Goal: Check status: Check status

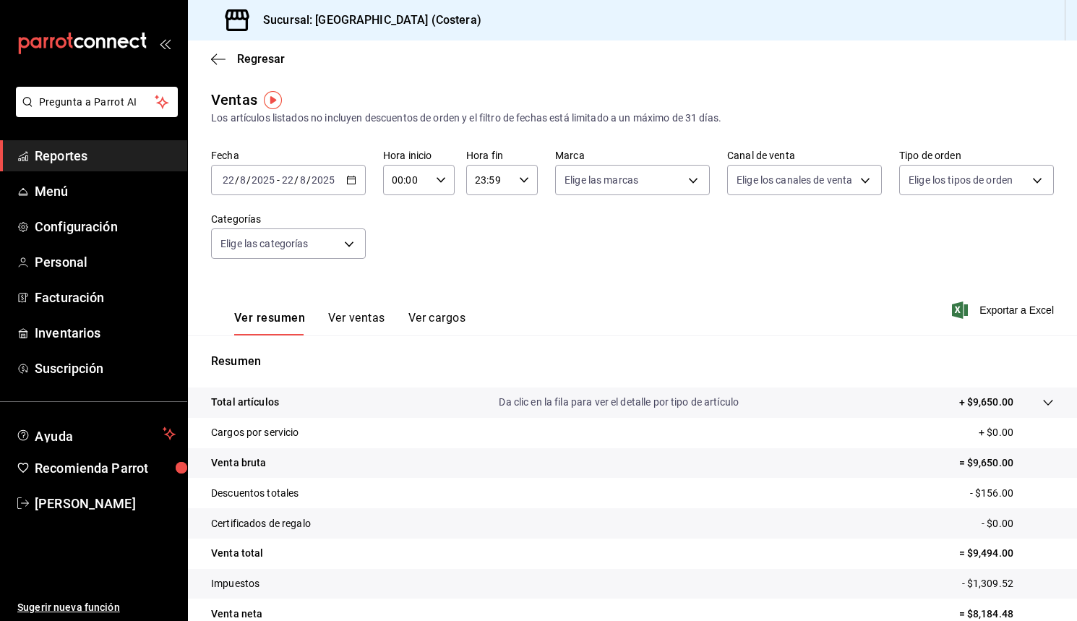
click at [80, 157] on span "Reportes" at bounding box center [105, 156] width 141 height 20
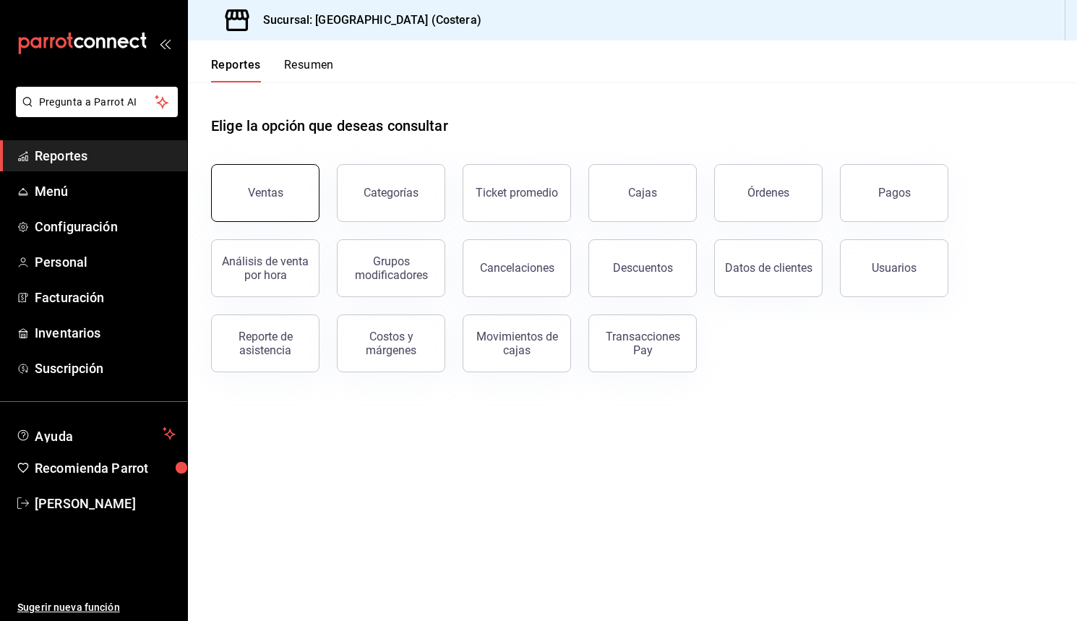
click at [268, 186] on div "Ventas" at bounding box center [265, 193] width 35 height 14
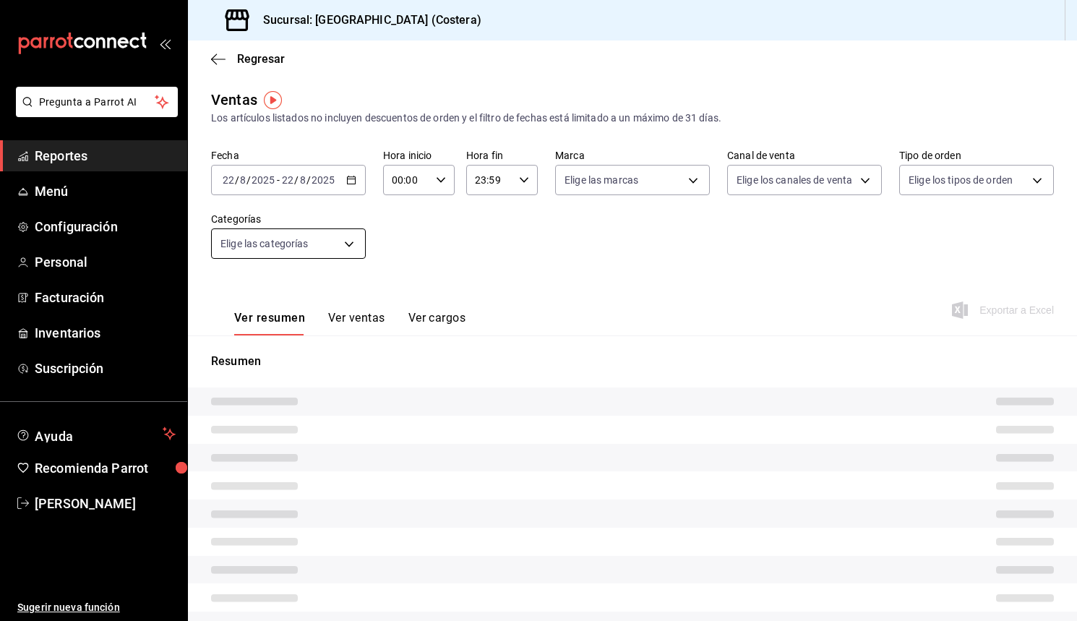
click at [351, 244] on body "Pregunta a Parrot AI Reportes Menú Configuración Personal Facturación Inventari…" at bounding box center [538, 310] width 1077 height 621
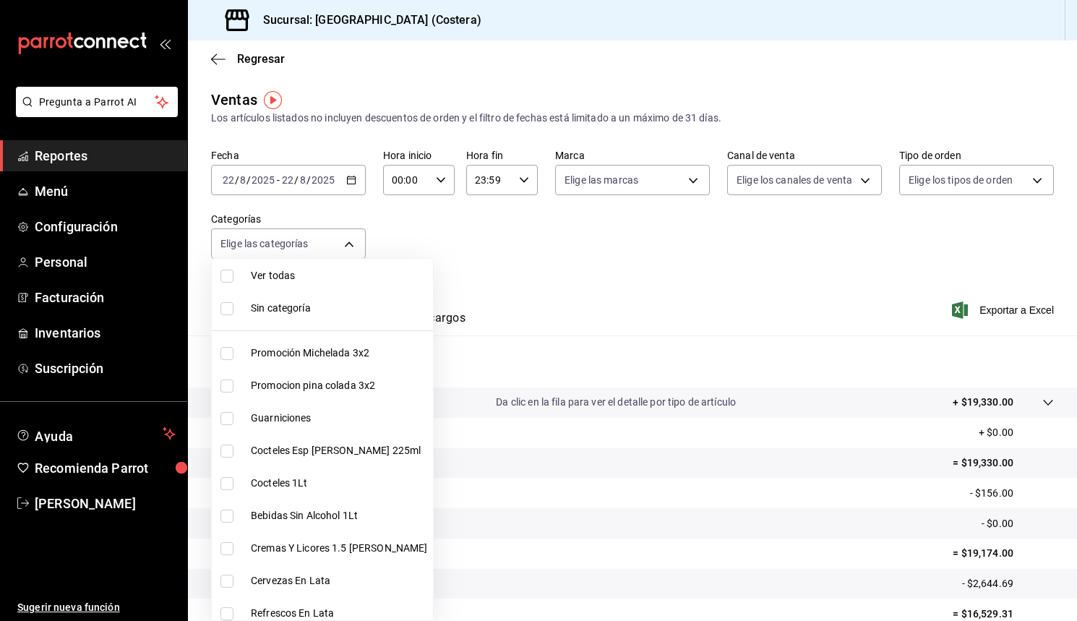
click at [228, 280] on input "checkbox" at bounding box center [226, 276] width 13 height 13
checkbox input "true"
type input "f9973abf-4d50-430f-a3a0-1be1e9b440c3,4500806b-e482-404f-ace7-b7714d25f1ae,b7f0a…"
checkbox input "true"
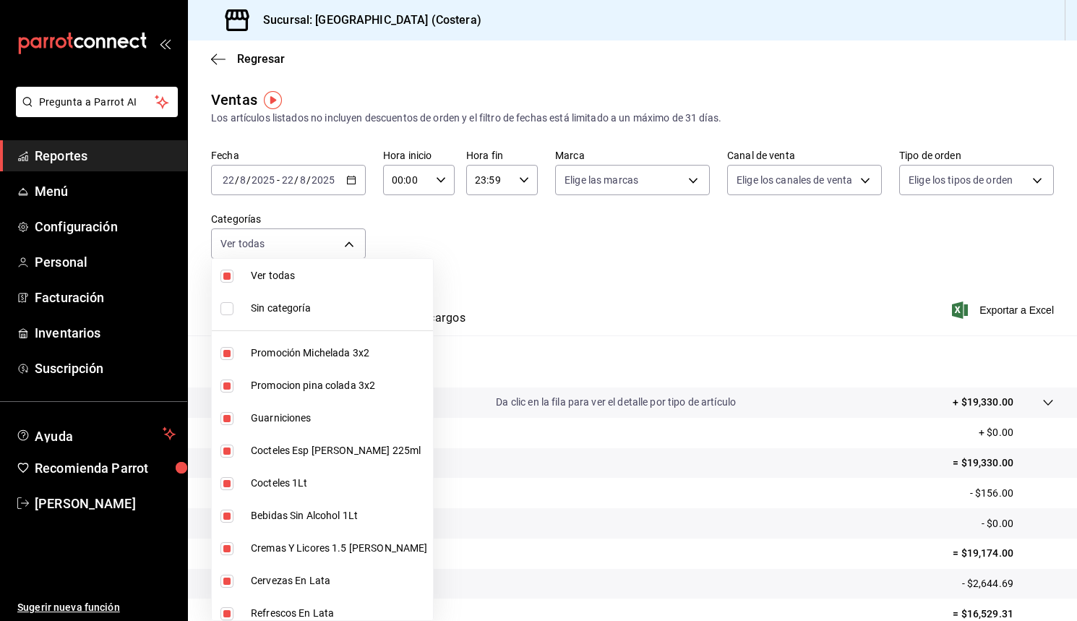
checkbox input "true"
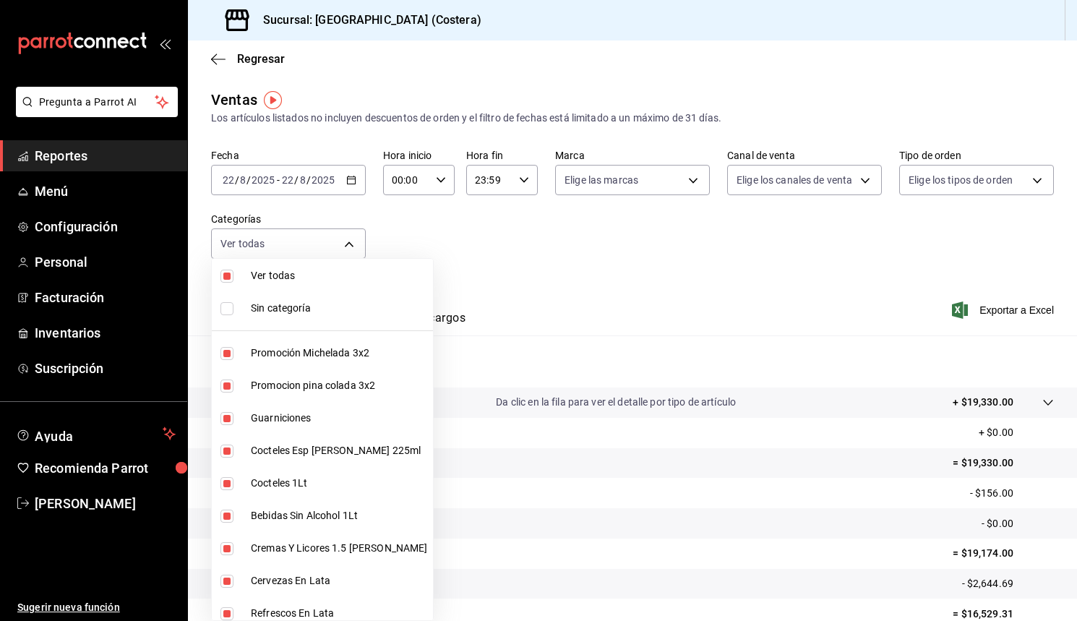
checkbox input "true"
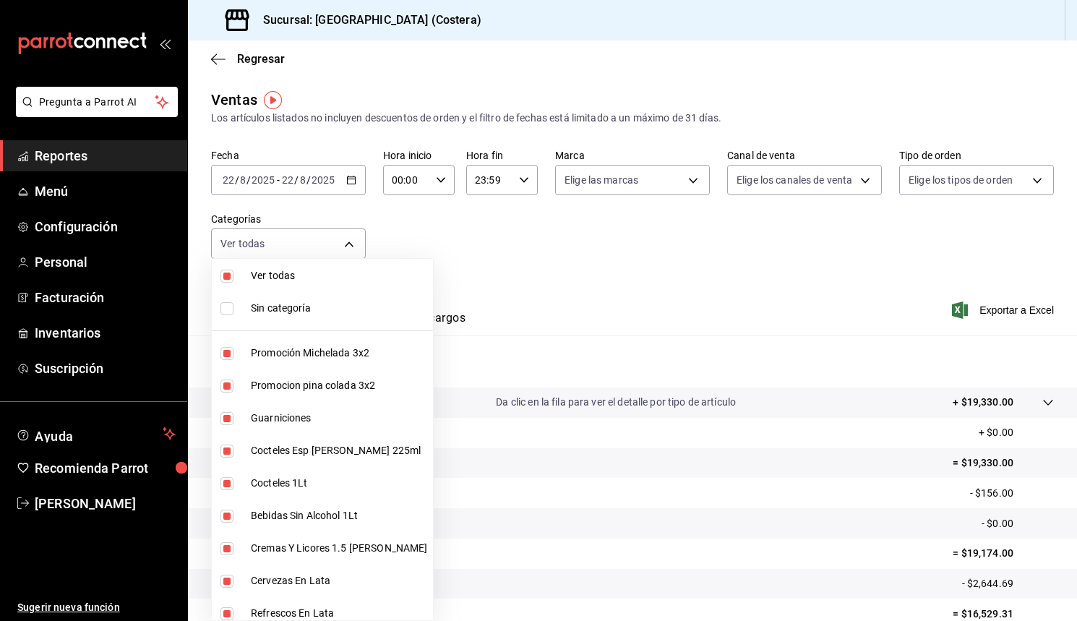
checkbox input "true"
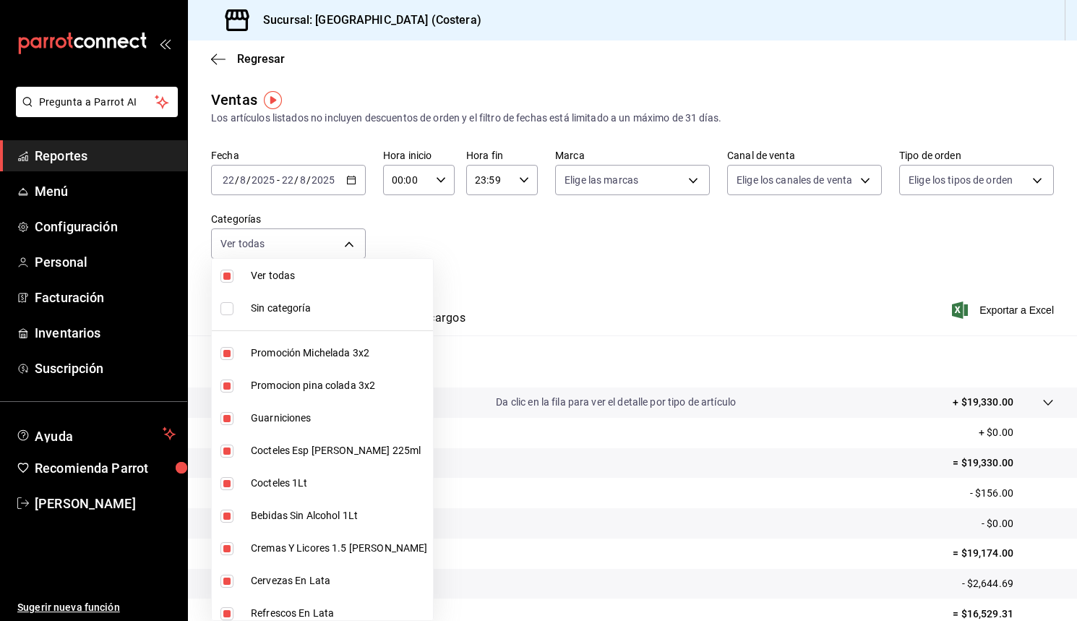
checkbox input "true"
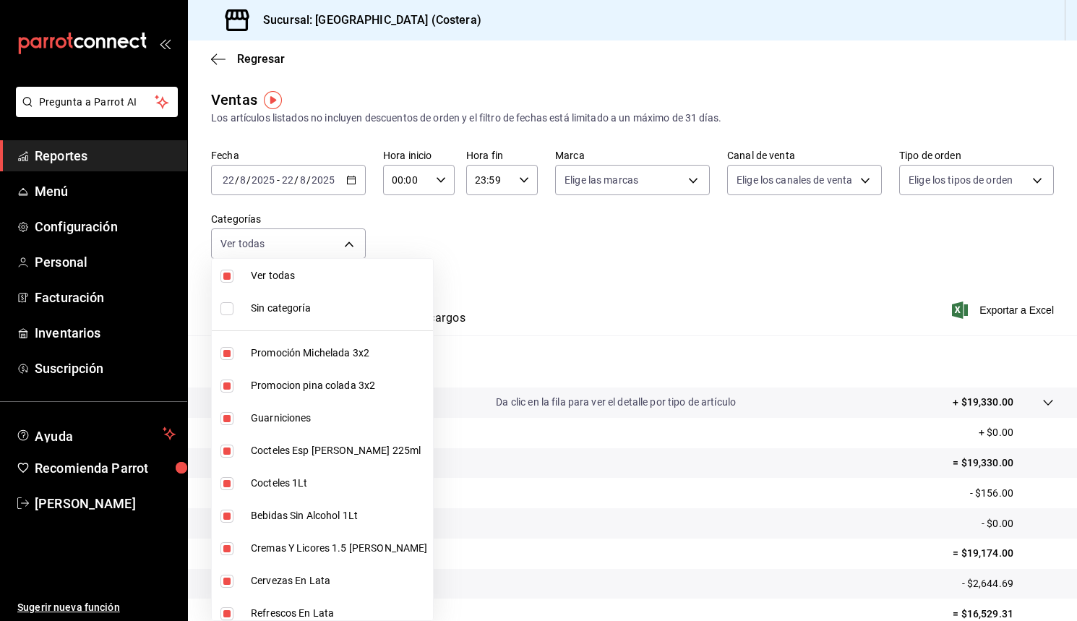
checkbox input "true"
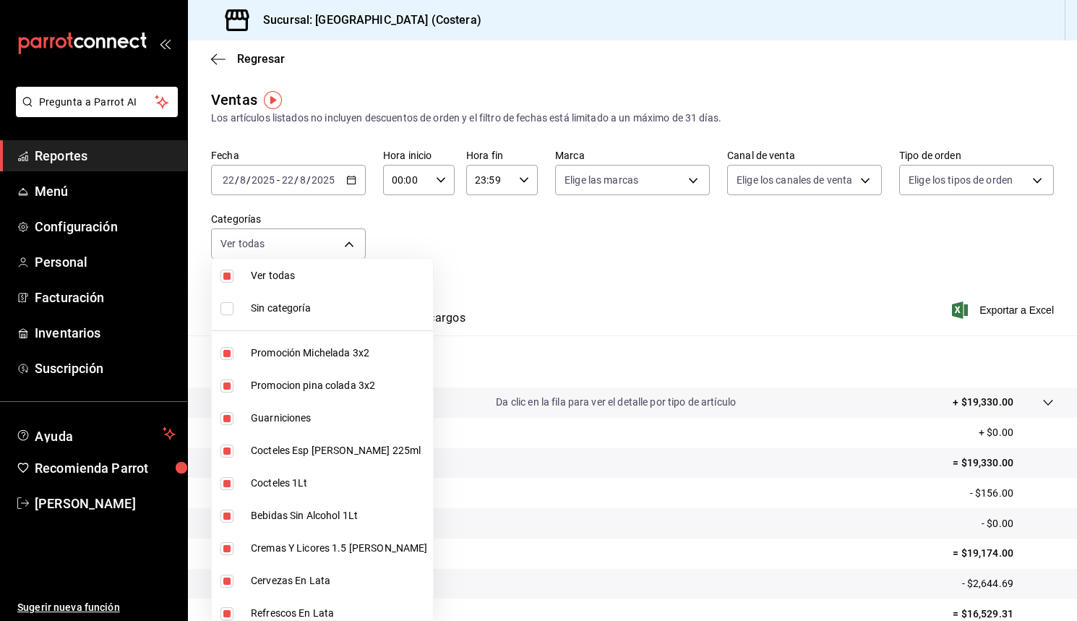
checkbox input "true"
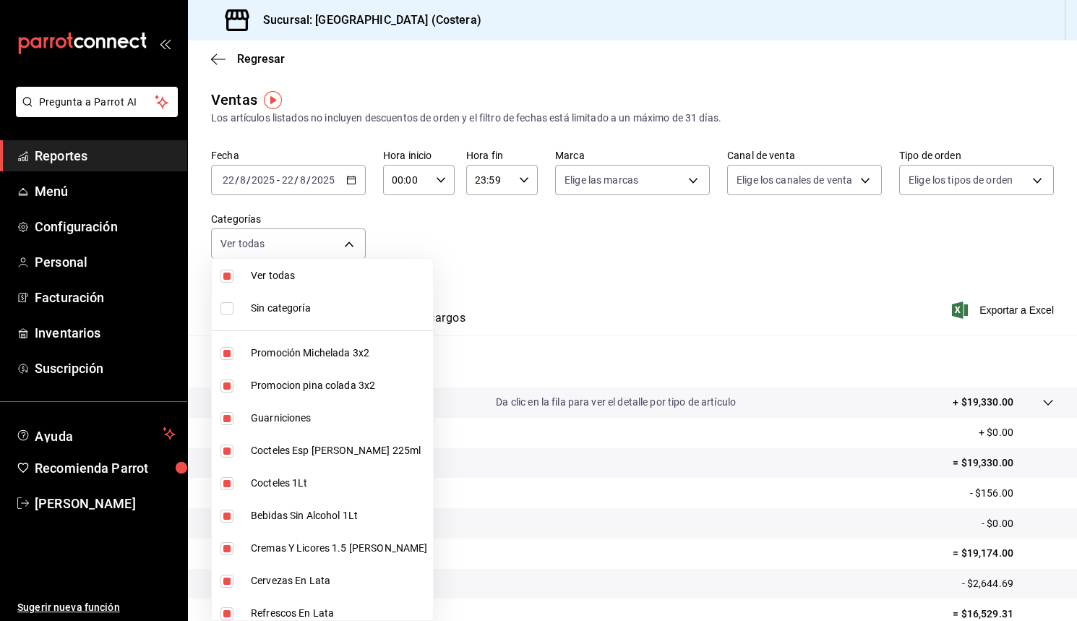
checkbox input "true"
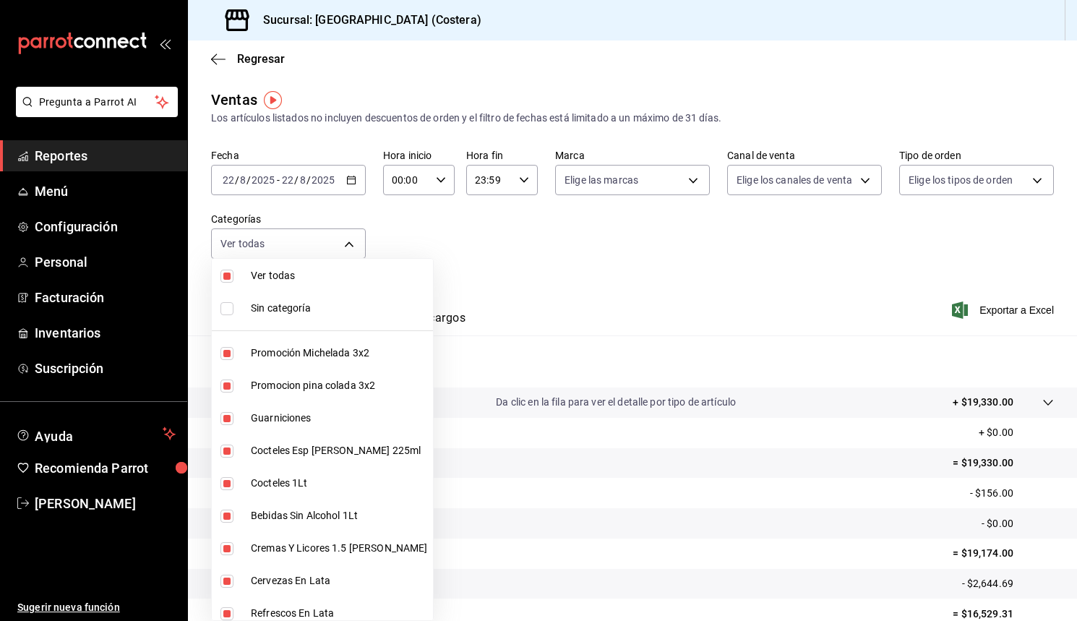
checkbox input "true"
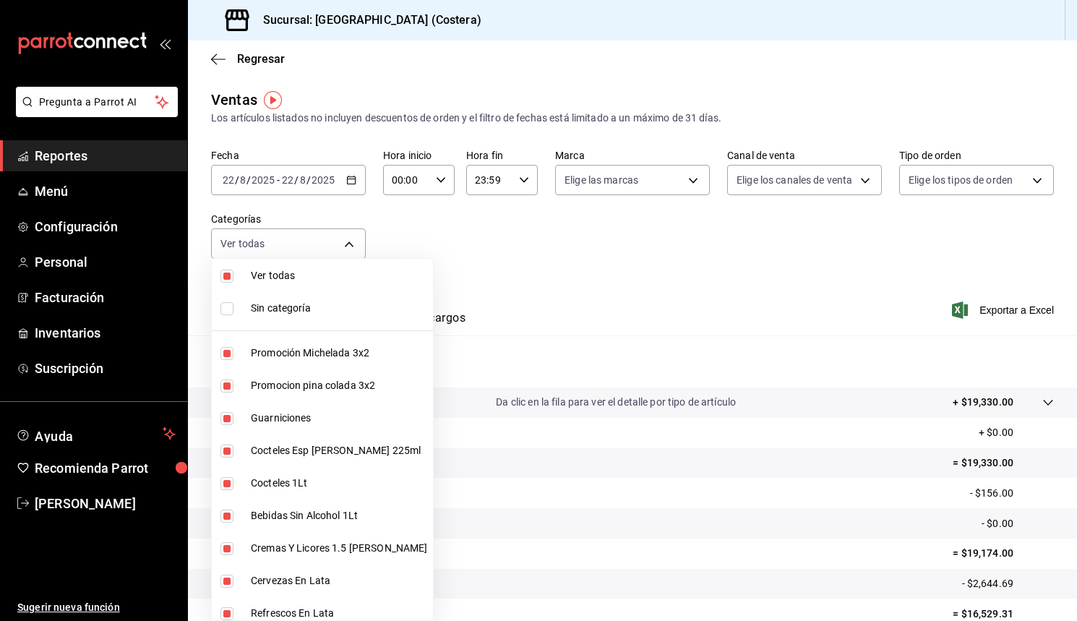
checkbox input "true"
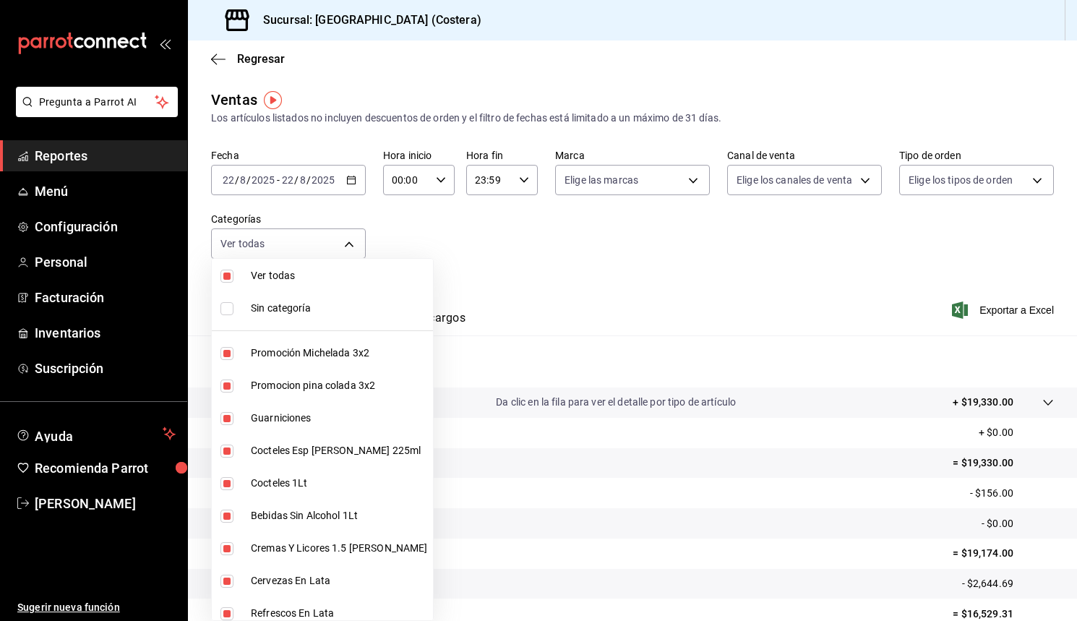
checkbox input "true"
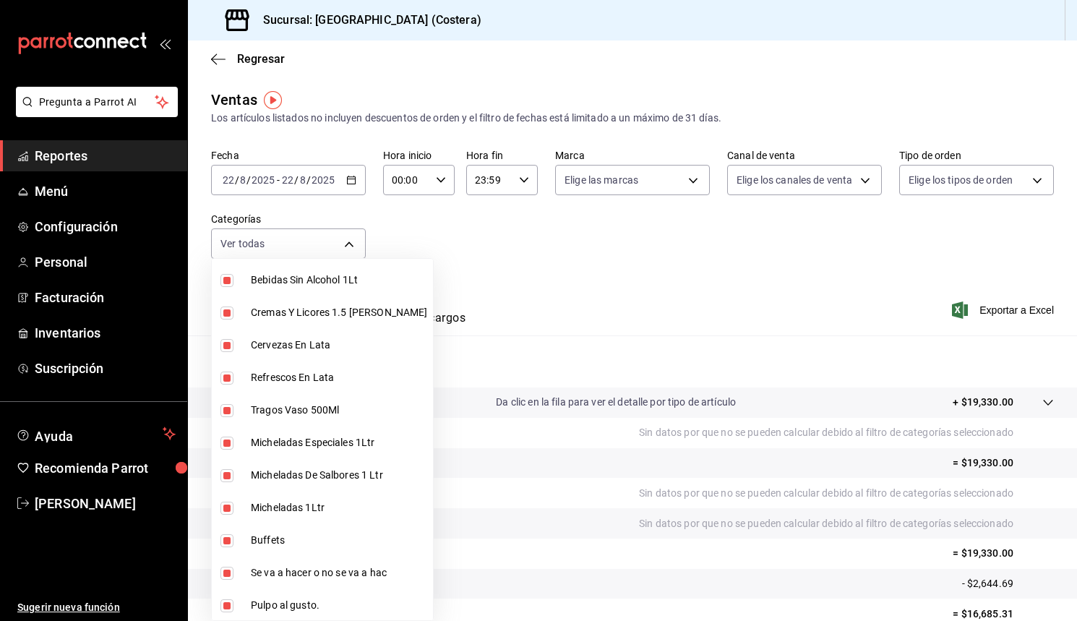
scroll to position [510, 0]
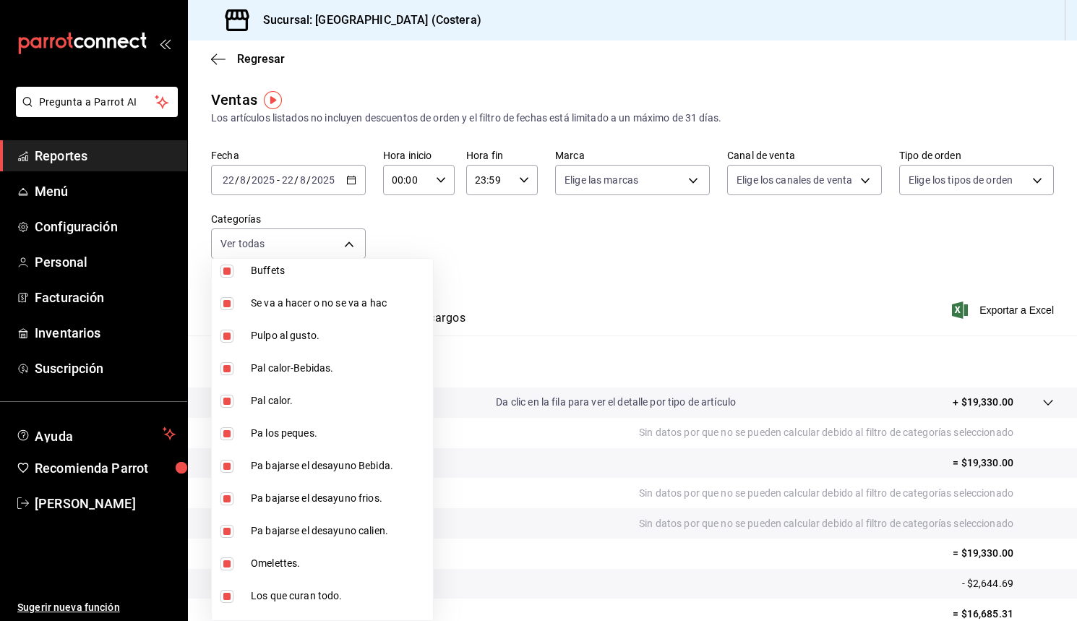
click at [231, 272] on input "checkbox" at bounding box center [226, 271] width 13 height 13
checkbox input "false"
type input "f9973abf-4d50-430f-a3a0-1be1e9b440c3,4500806b-e482-404f-ace7-b7714d25f1ae,b7f0a…"
checkbox input "false"
click at [421, 222] on div at bounding box center [538, 310] width 1077 height 621
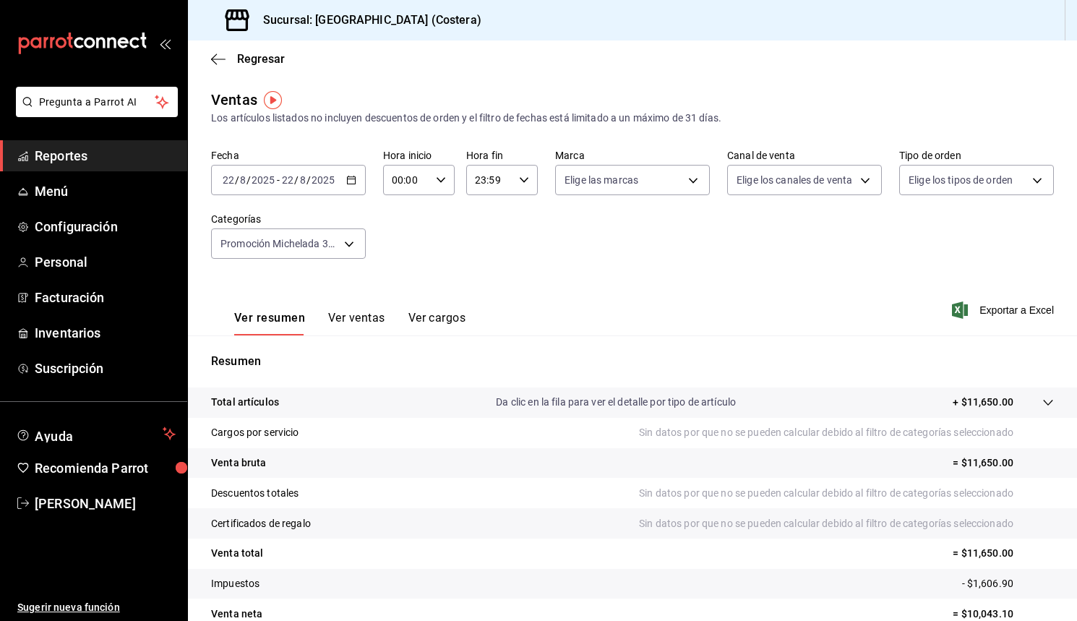
click at [356, 175] on icon "button" at bounding box center [351, 180] width 10 height 10
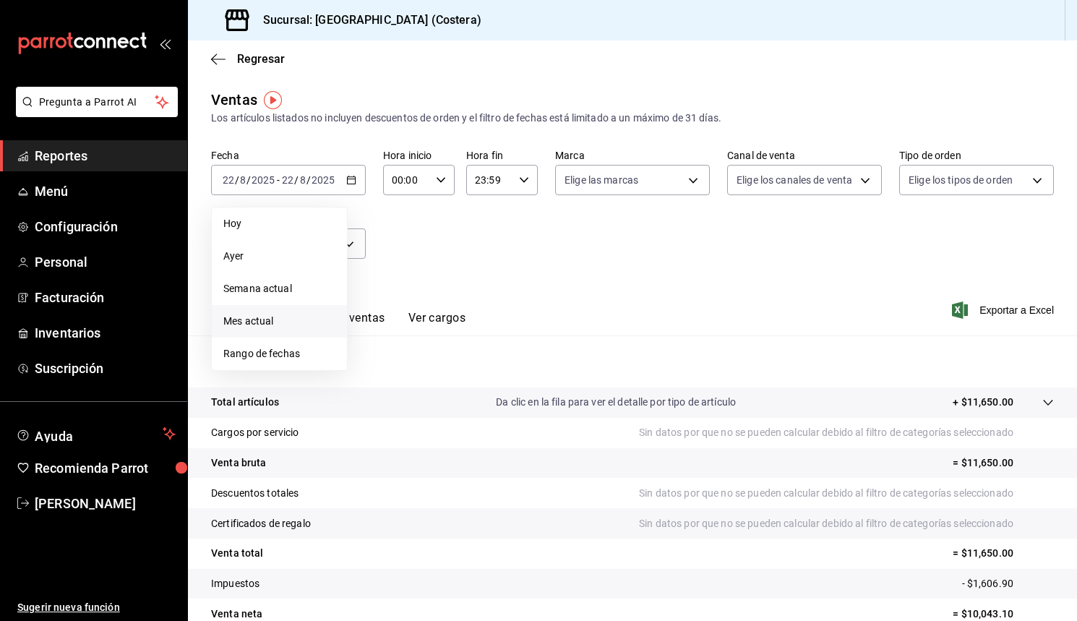
click at [262, 319] on span "Mes actual" at bounding box center [279, 321] width 112 height 15
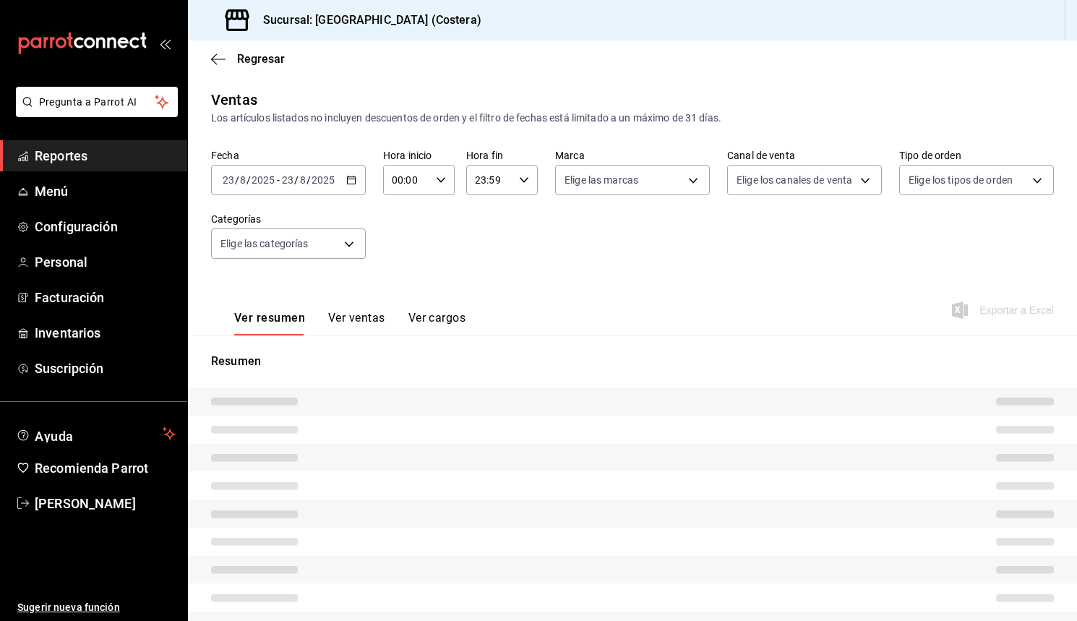
type input "f9973abf-4d50-430f-a3a0-1be1e9b440c3,4500806b-e482-404f-ace7-b7714d25f1ae,b7f0a…"
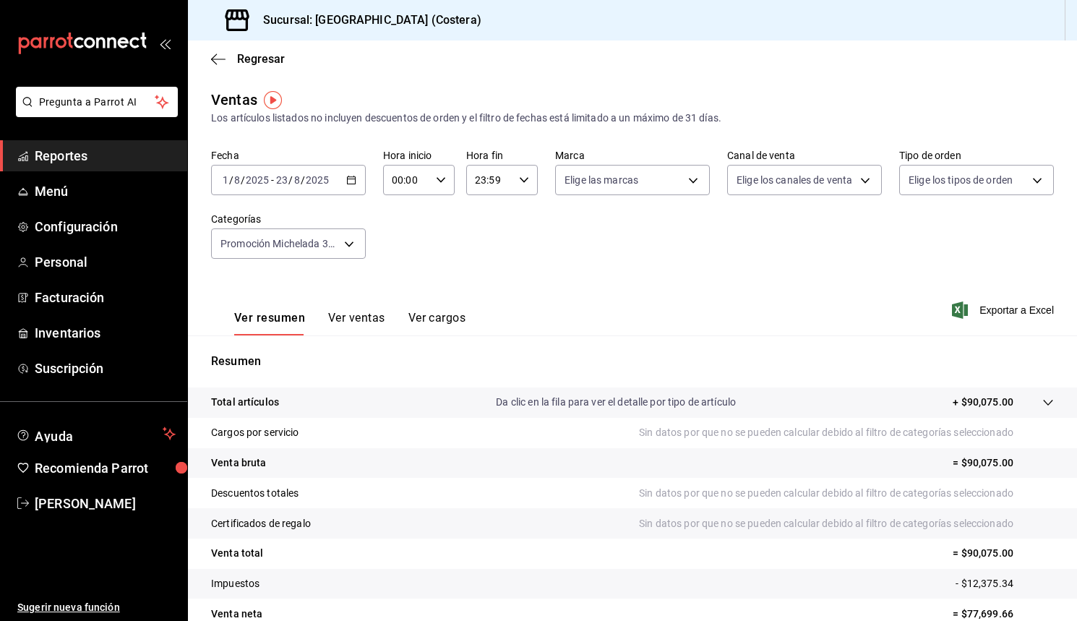
click at [352, 186] on div "[DATE] [DATE] - [DATE] [DATE]" at bounding box center [288, 180] width 155 height 30
drag, startPoint x: 479, startPoint y: 261, endPoint x: 375, endPoint y: 253, distance: 104.4
click at [477, 260] on div "Fecha [DATE] [DATE] - [DATE] [DATE] Hora inicio 00:00 Hora inicio Hora fin 23:5…" at bounding box center [632, 212] width 843 height 127
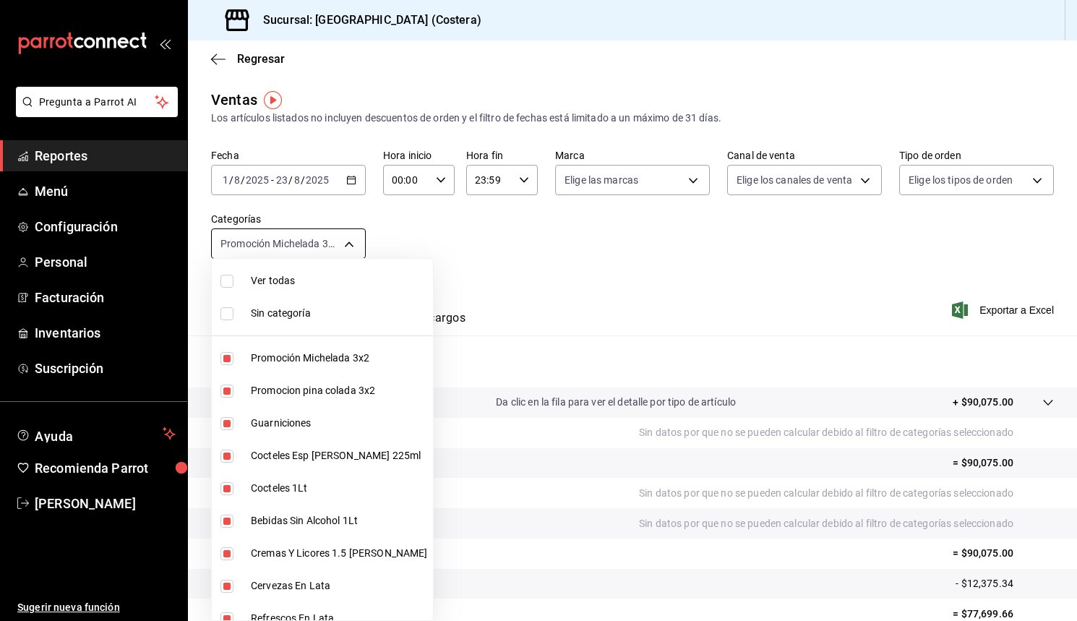
click at [356, 250] on body "Pregunta a Parrot AI Reportes Menú Configuración Personal Facturación Inventari…" at bounding box center [538, 310] width 1077 height 621
click at [226, 278] on input "checkbox" at bounding box center [226, 281] width 13 height 13
checkbox input "true"
type input "f9973abf-4d50-430f-a3a0-1be1e9b440c3,4500806b-e482-404f-ace7-b7714d25f1ae,b7f0a…"
checkbox input "true"
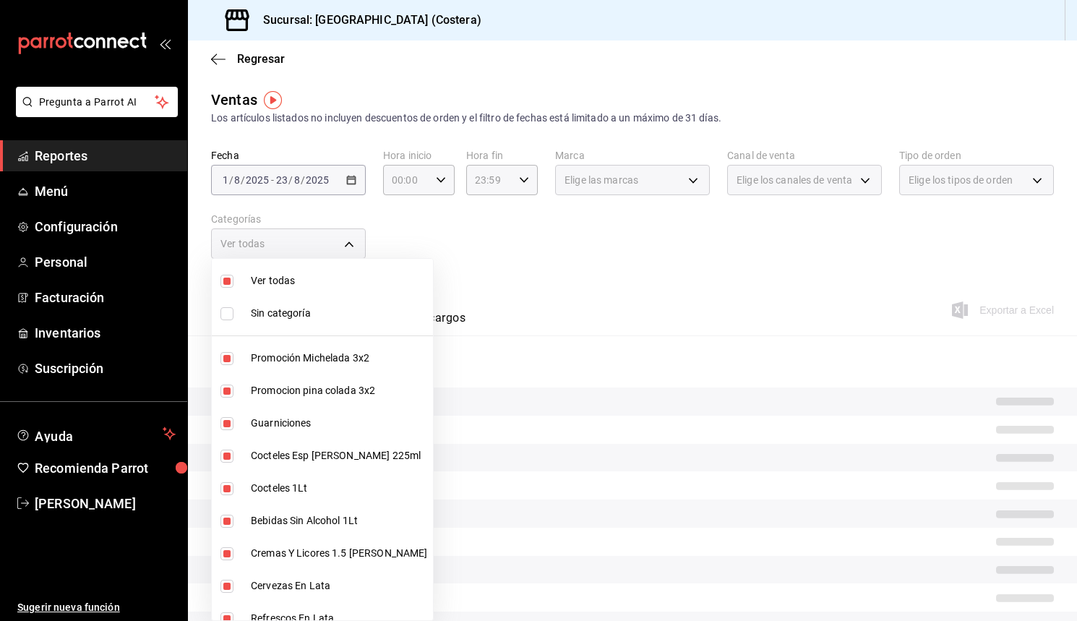
click at [227, 278] on input "checkbox" at bounding box center [226, 281] width 13 height 13
checkbox input "false"
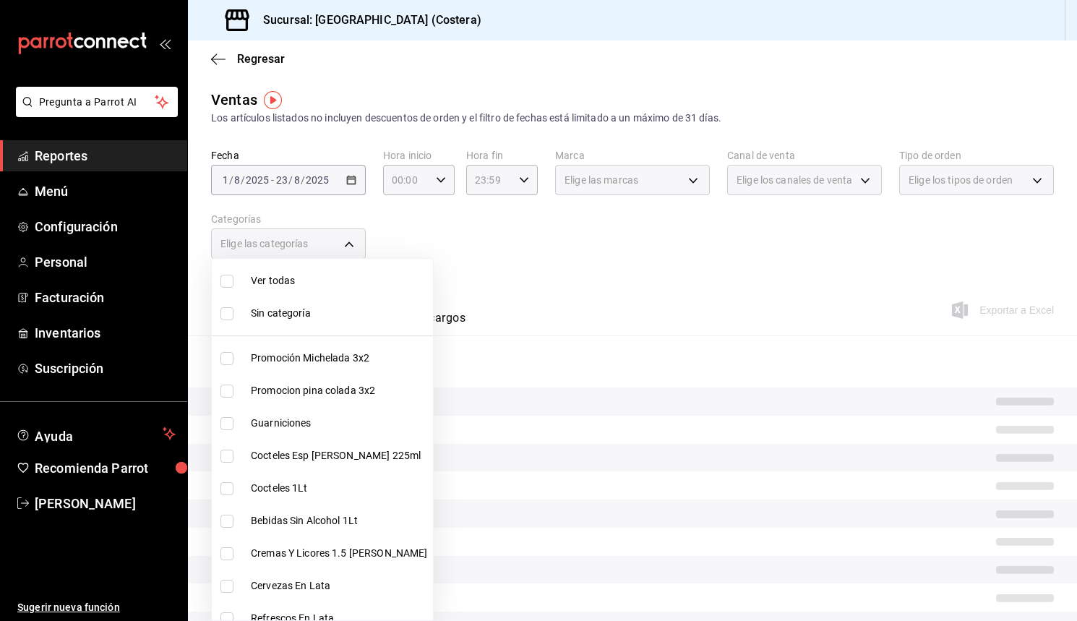
checkbox input "false"
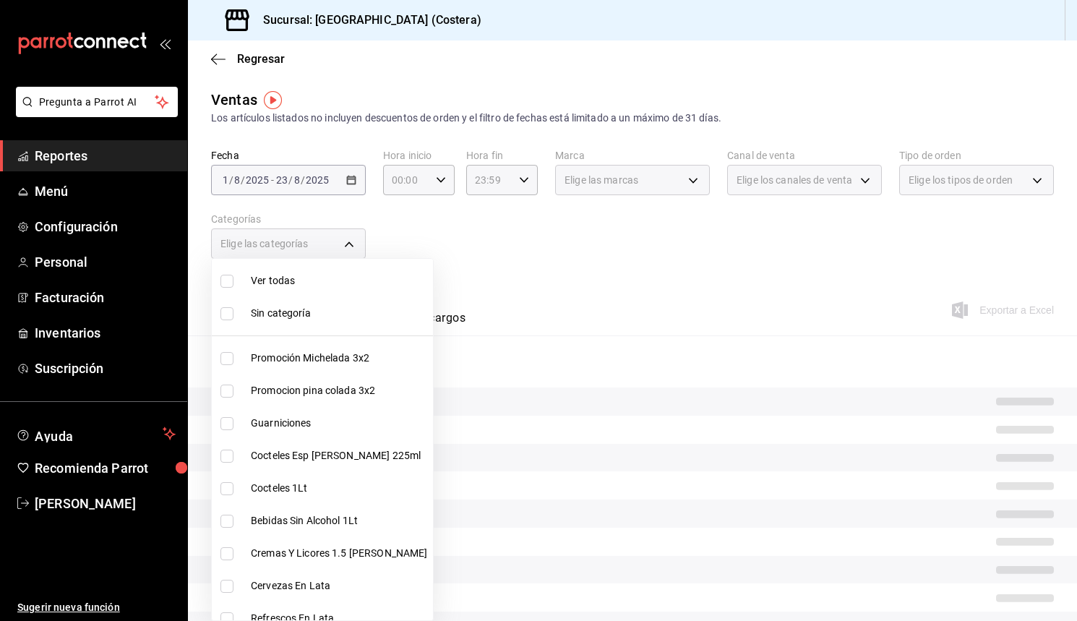
checkbox input "false"
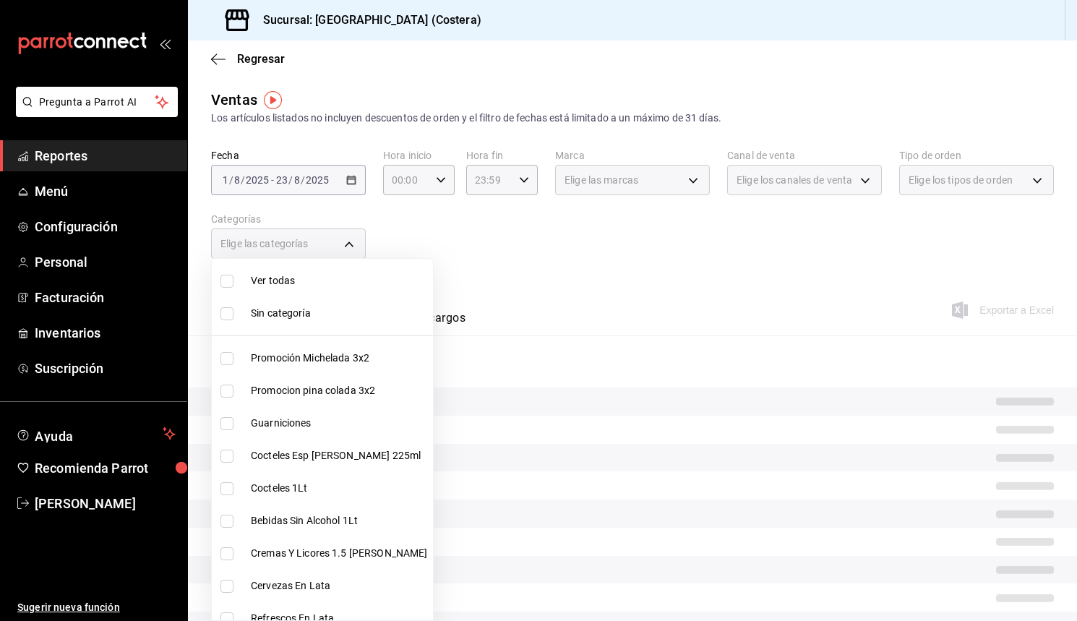
checkbox input "false"
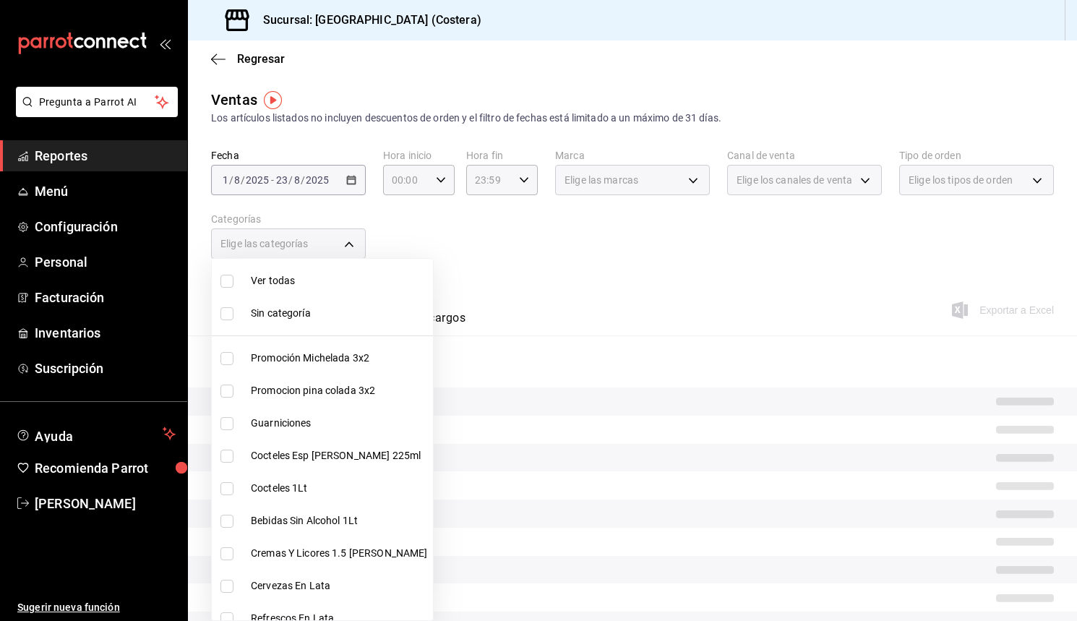
checkbox input "false"
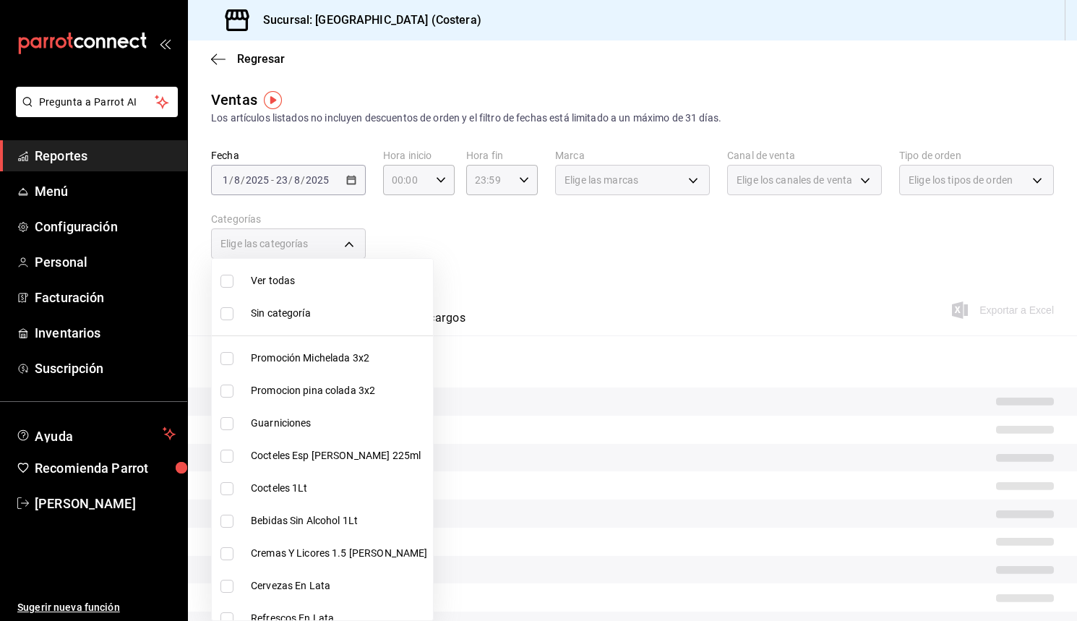
checkbox input "false"
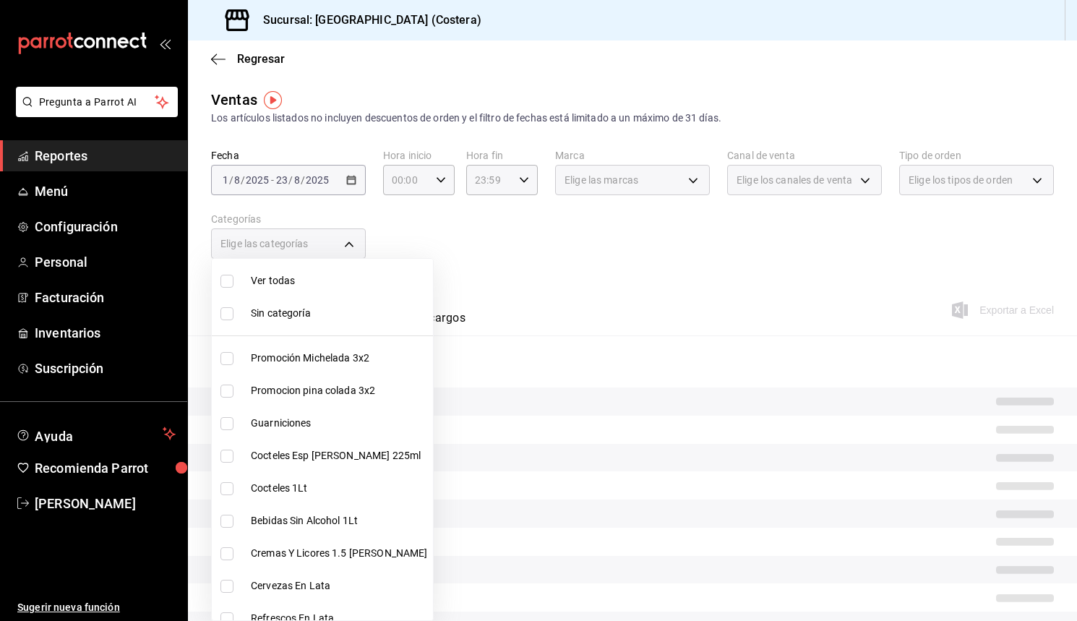
checkbox input "false"
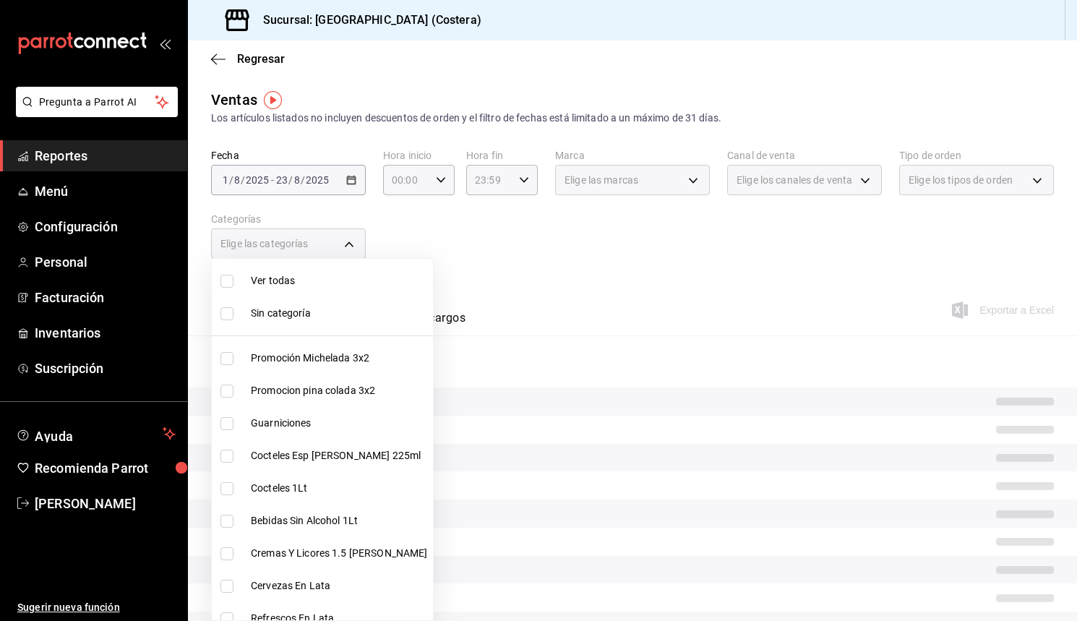
checkbox input "false"
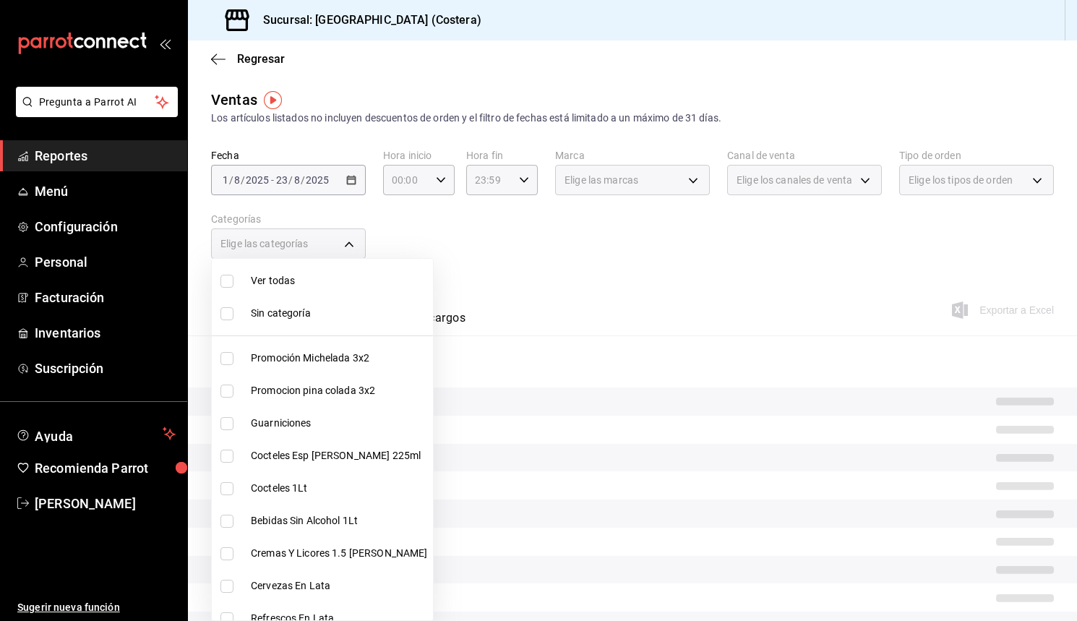
checkbox input "false"
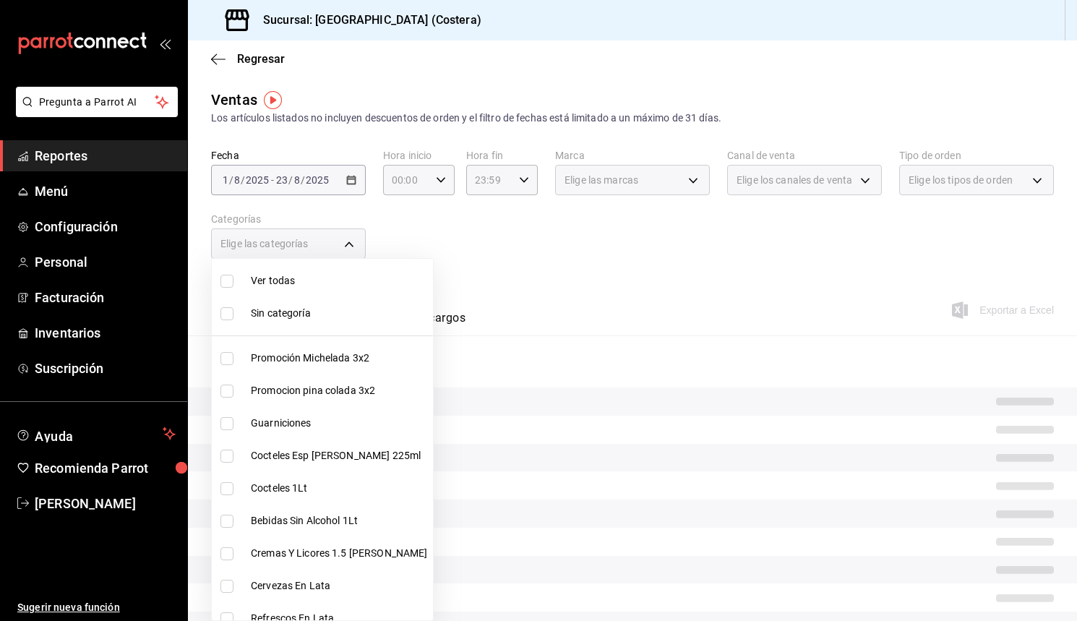
checkbox input "false"
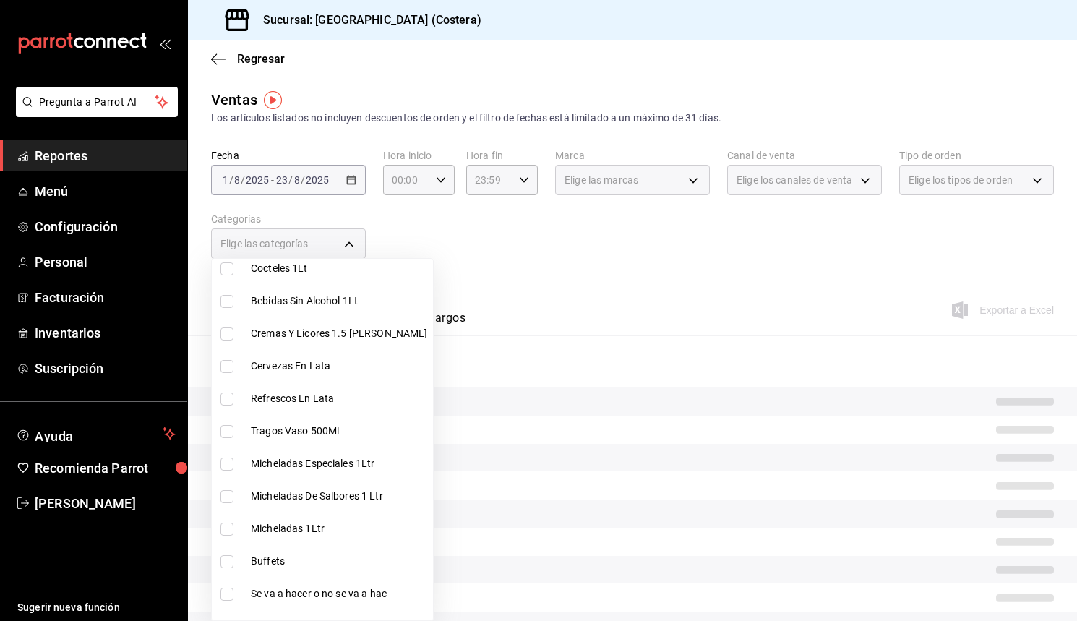
scroll to position [244, 0]
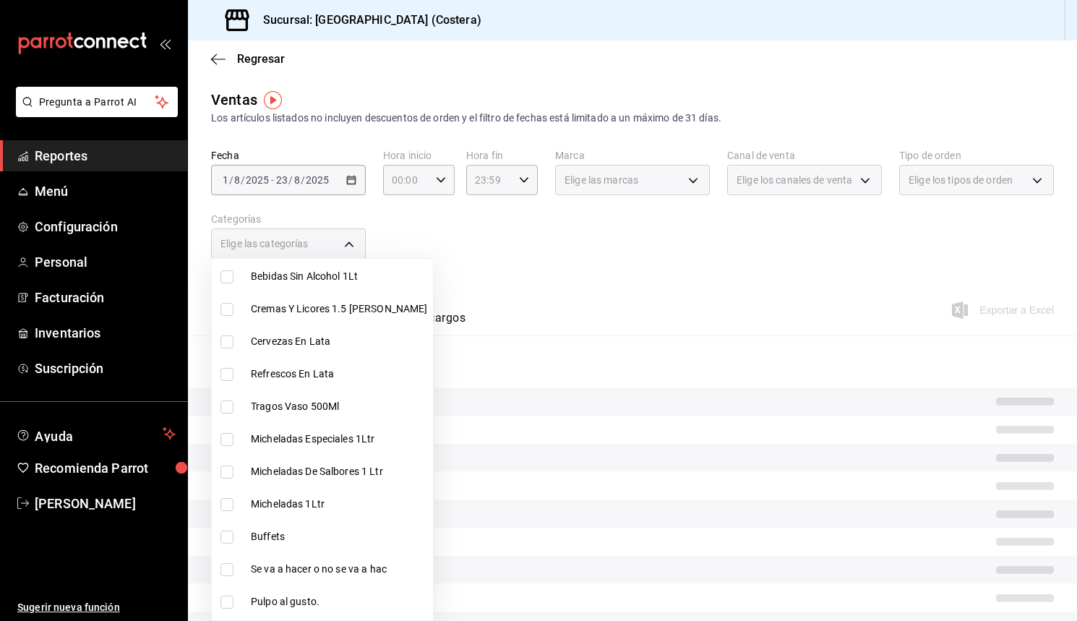
click at [228, 538] on input "checkbox" at bounding box center [226, 537] width 13 height 13
checkbox input "true"
type input "a6ccece2-b5e1-4d3d-ae72-43ec26be992e"
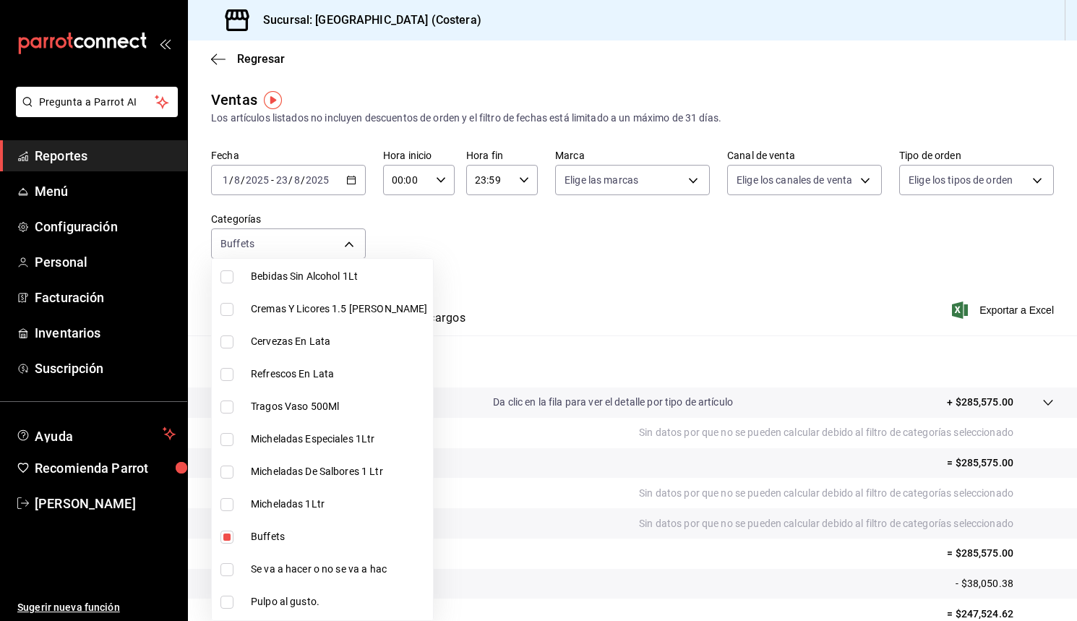
click at [234, 536] on label at bounding box center [229, 537] width 19 height 13
click at [233, 536] on input "checkbox" at bounding box center [226, 537] width 13 height 13
checkbox input "true"
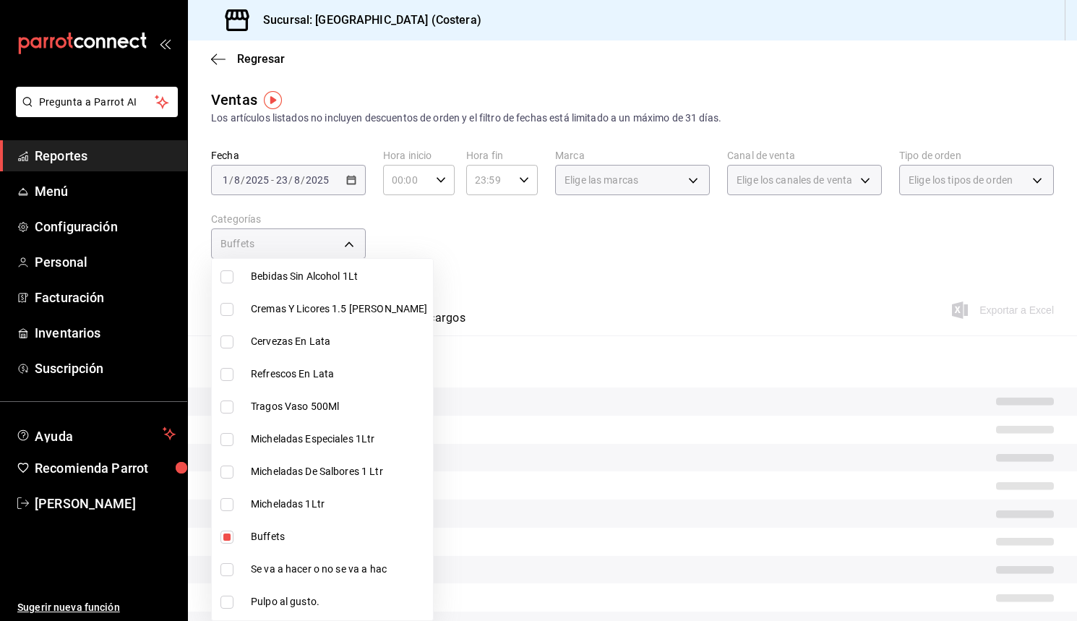
type input "a6ccece2-b5e1-4d3d-ae72-43ec26be992e"
click at [228, 536] on input "checkbox" at bounding box center [226, 537] width 13 height 13
checkbox input "false"
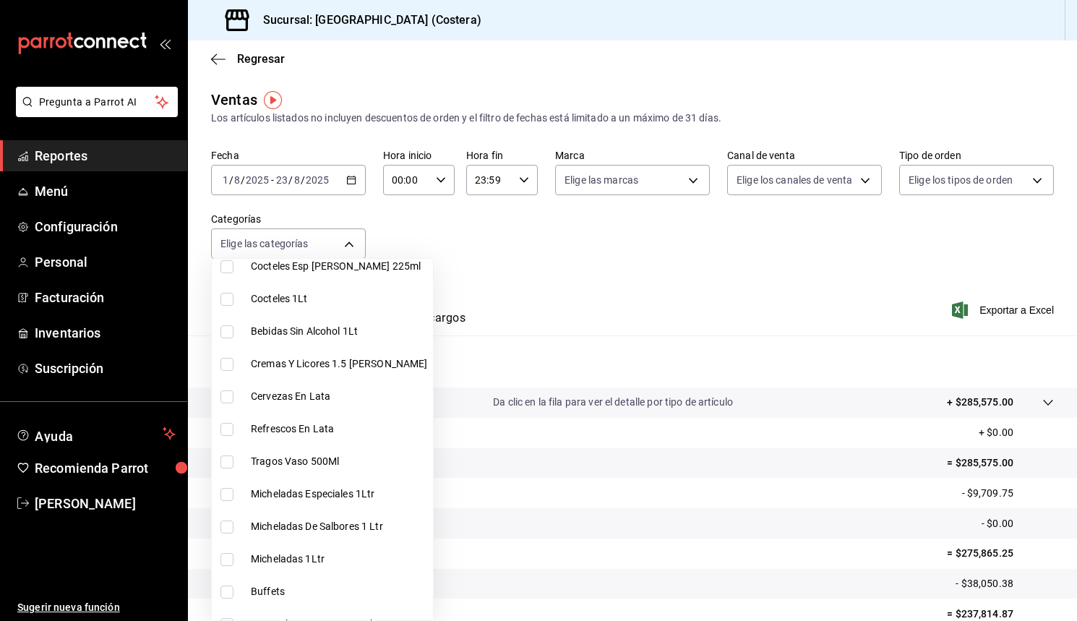
scroll to position [299, 0]
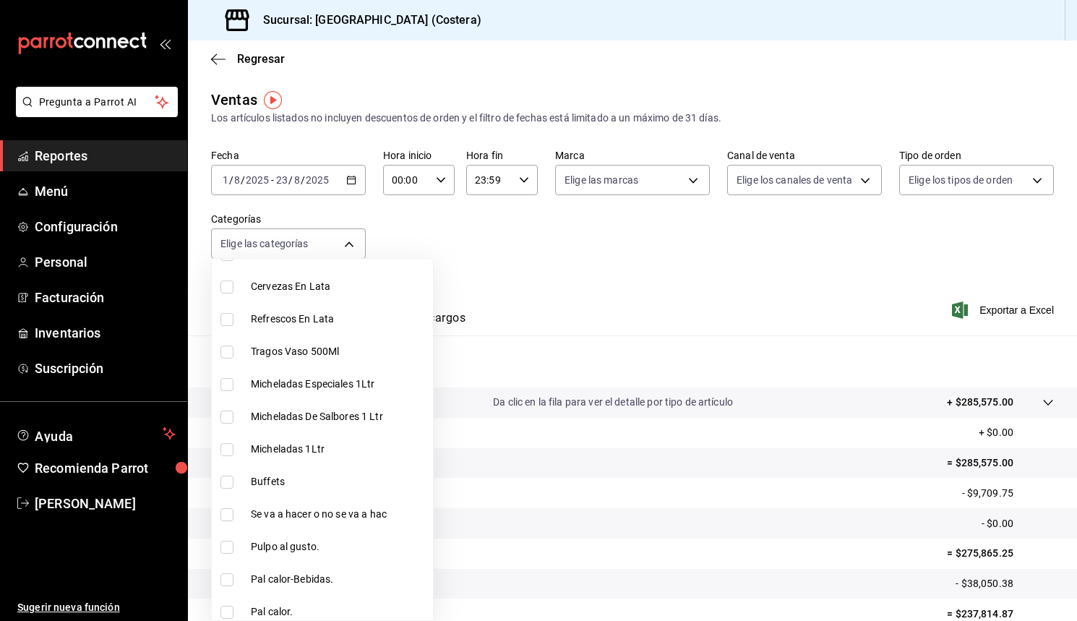
click at [230, 484] on input "checkbox" at bounding box center [226, 482] width 13 height 13
checkbox input "true"
type input "a6ccece2-b5e1-4d3d-ae72-43ec26be992e"
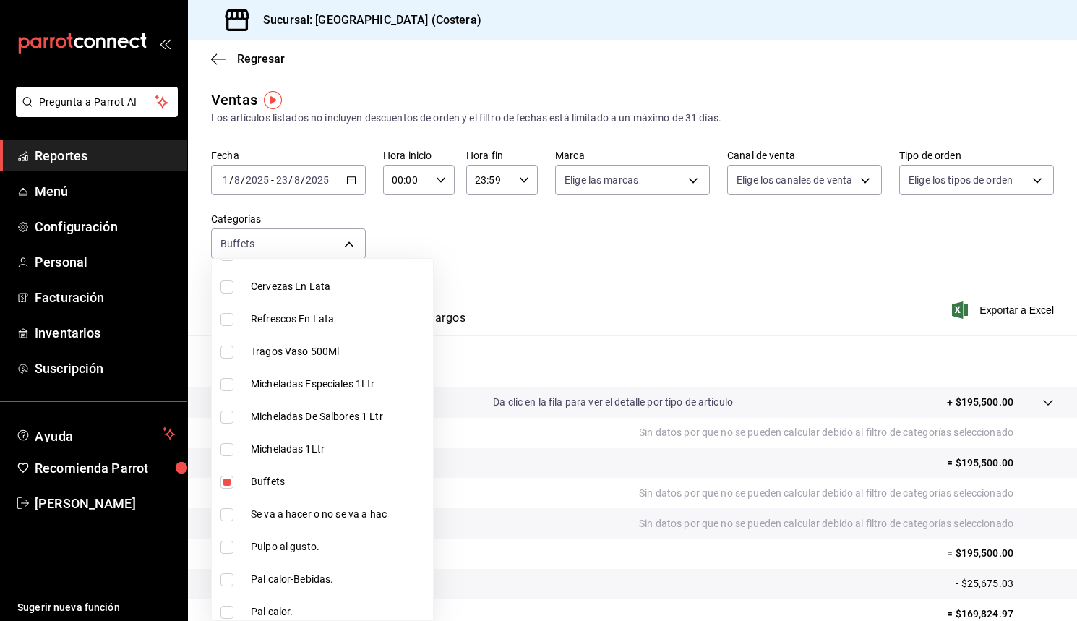
click at [507, 239] on div at bounding box center [538, 310] width 1077 height 621
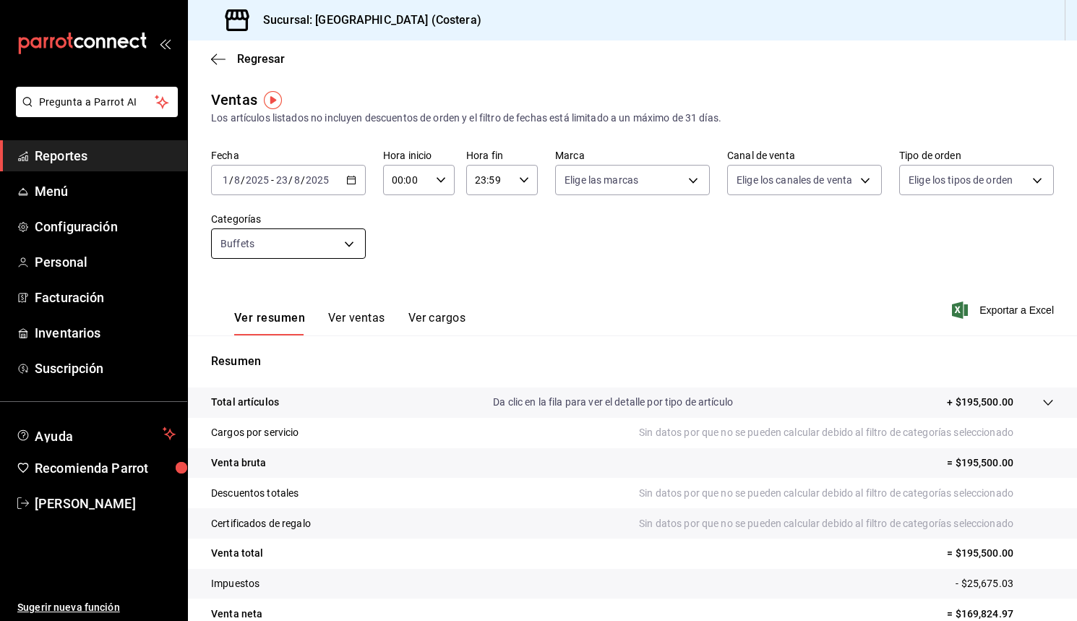
click at [357, 241] on body "Pregunta a Parrot AI Reportes Menú Configuración Personal Facturación Inventari…" at bounding box center [538, 310] width 1077 height 621
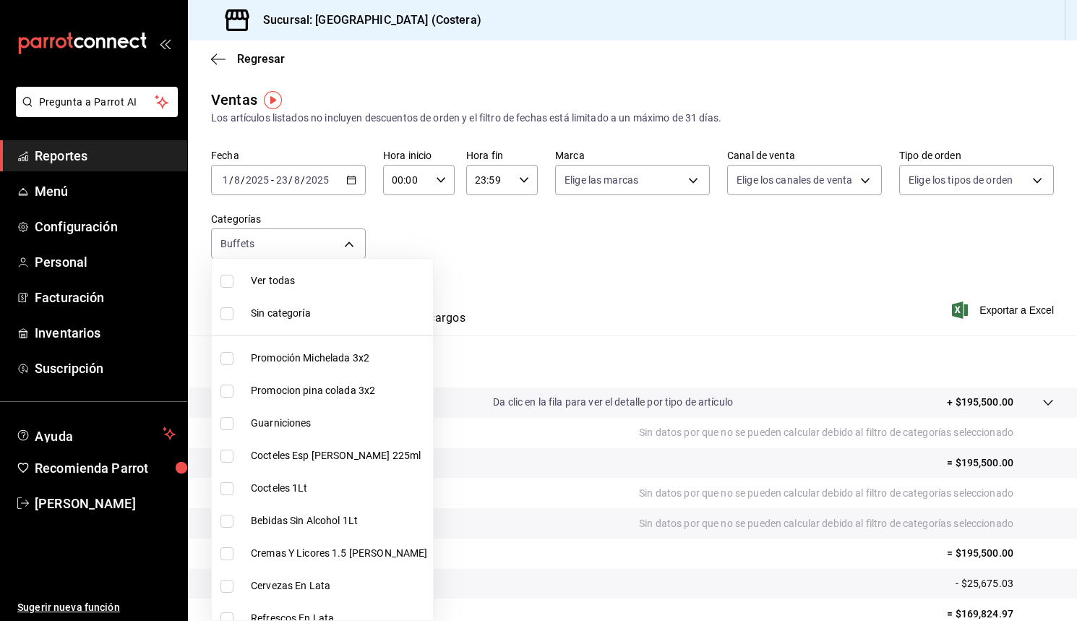
click at [228, 281] on input "checkbox" at bounding box center [226, 281] width 13 height 13
checkbox input "true"
type input "f9973abf-4d50-430f-a3a0-1be1e9b440c3,4500806b-e482-404f-ace7-b7714d25f1ae,b7f0a…"
checkbox input "true"
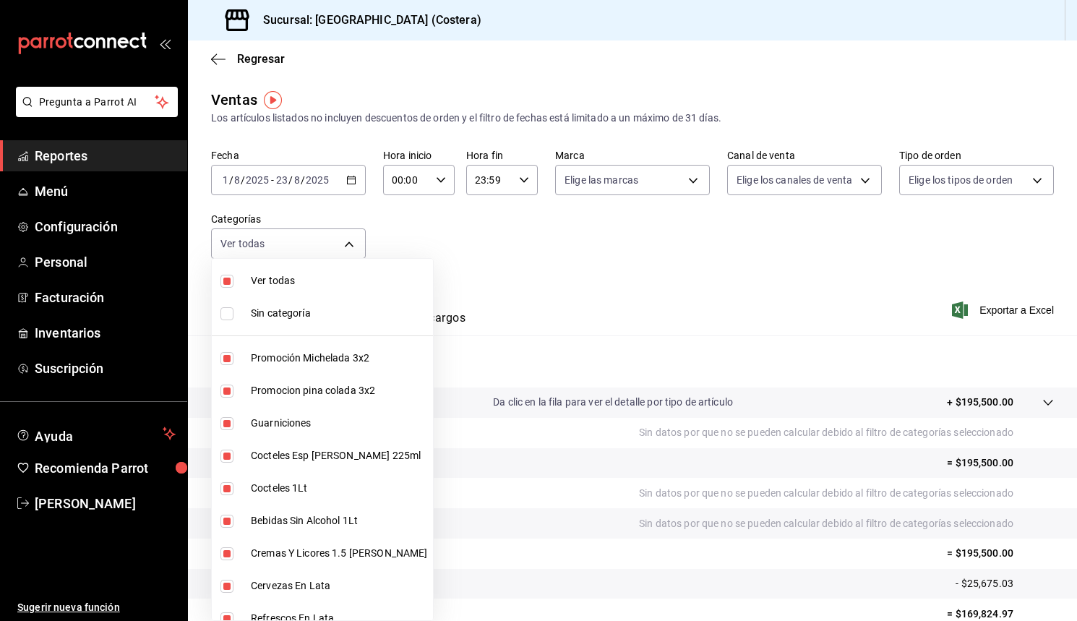
checkbox input "true"
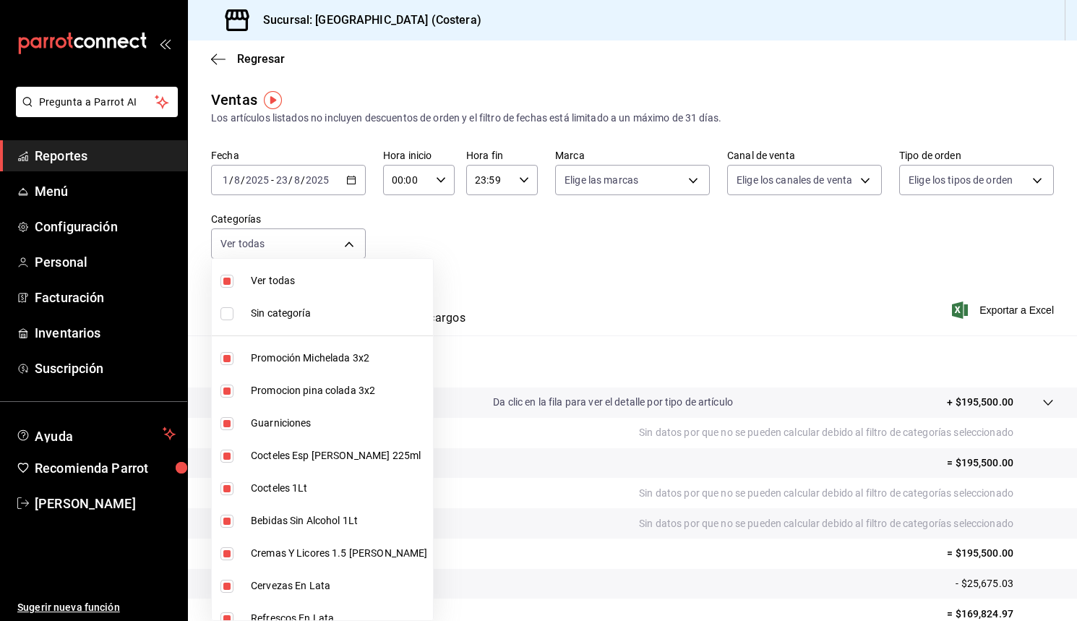
checkbox input "true"
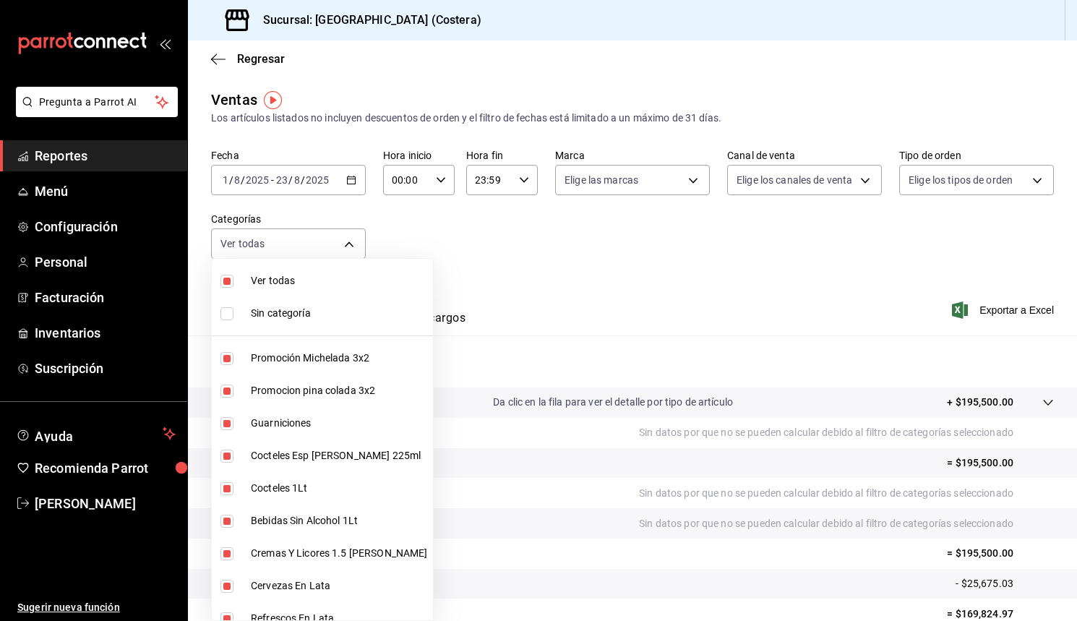
checkbox input "true"
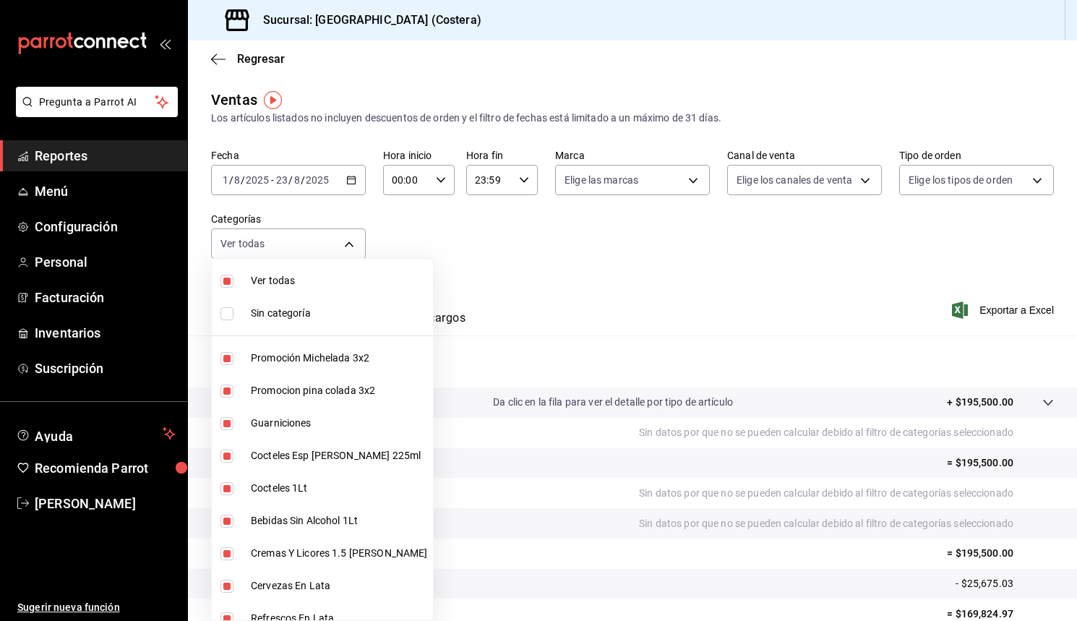
checkbox input "true"
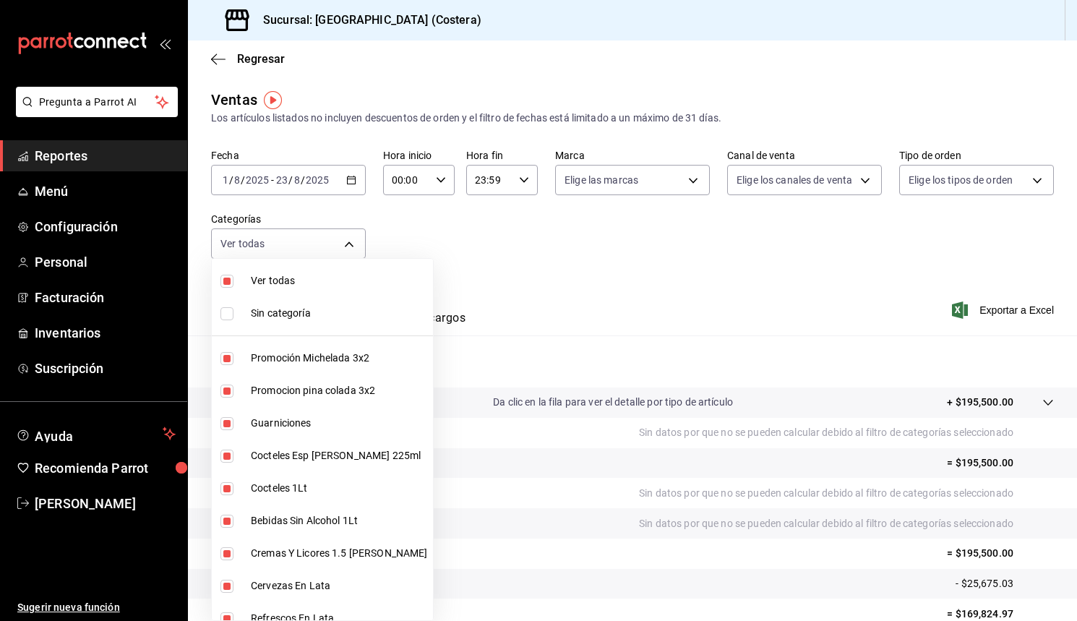
checkbox input "true"
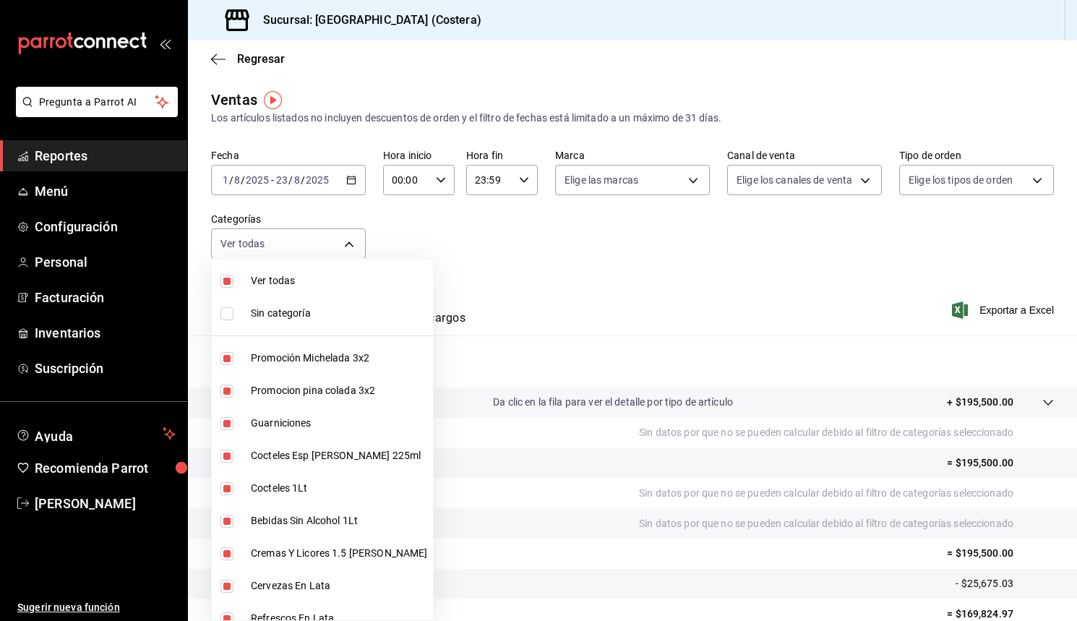
checkbox input "true"
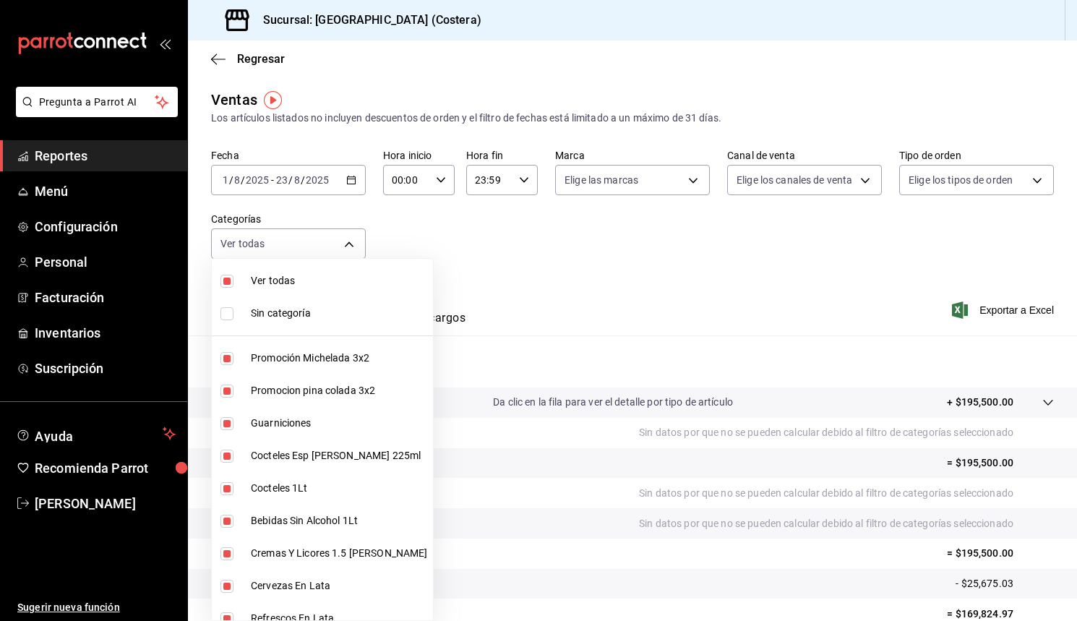
checkbox input "true"
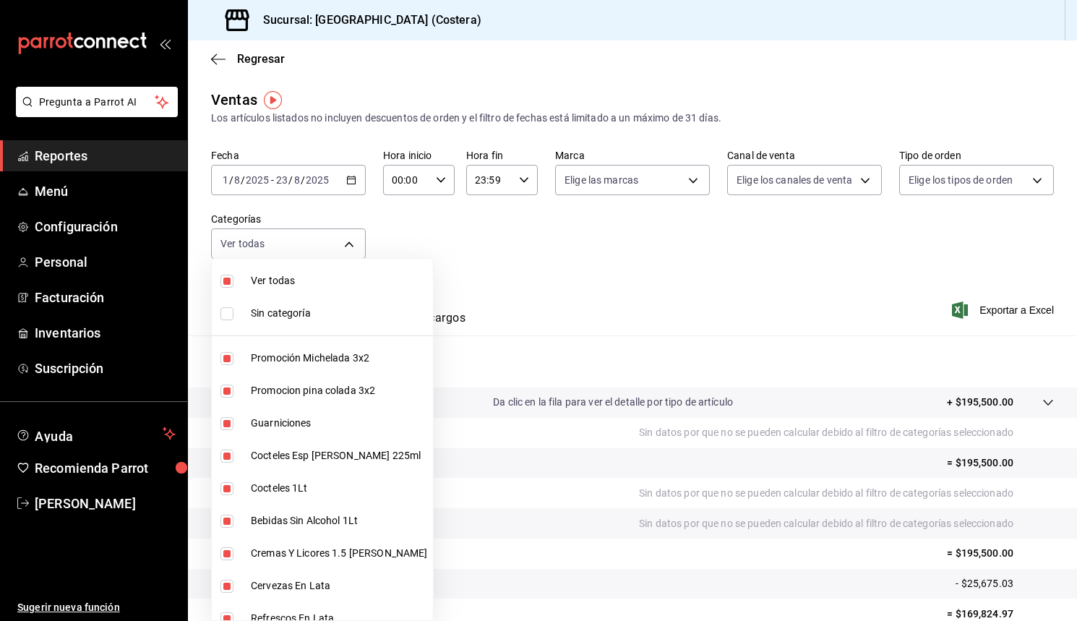
checkbox input "true"
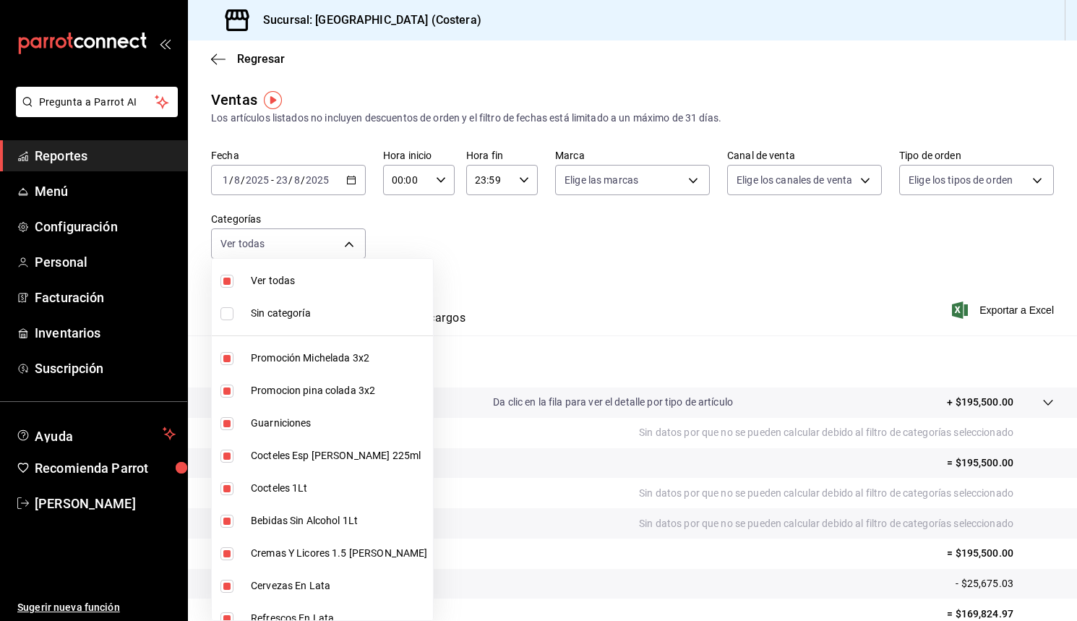
checkbox input "true"
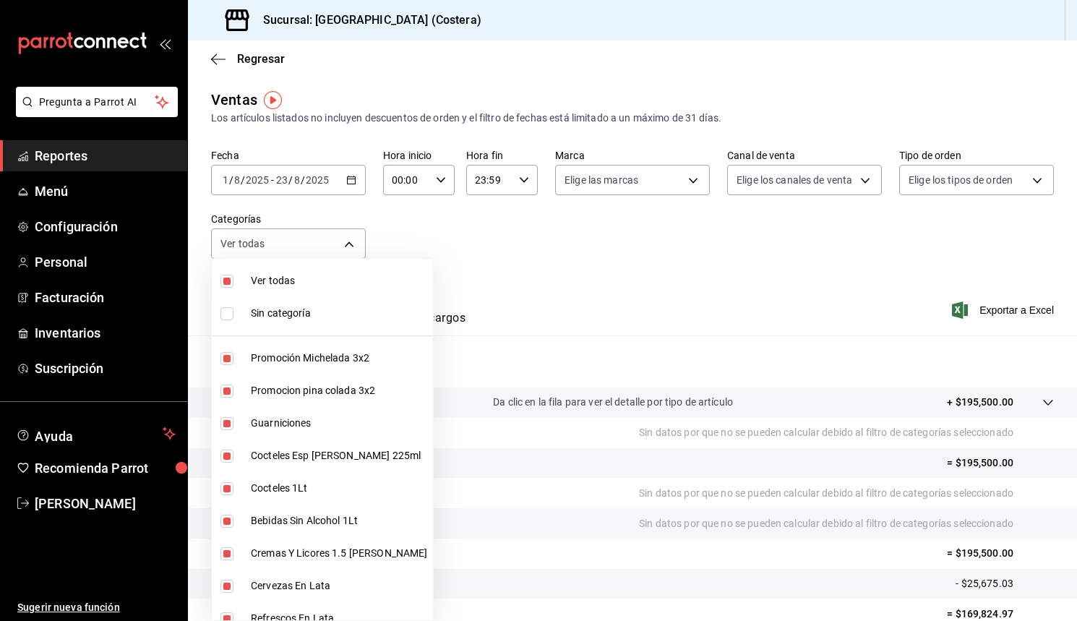
click at [228, 281] on input "checkbox" at bounding box center [226, 281] width 13 height 13
checkbox input "false"
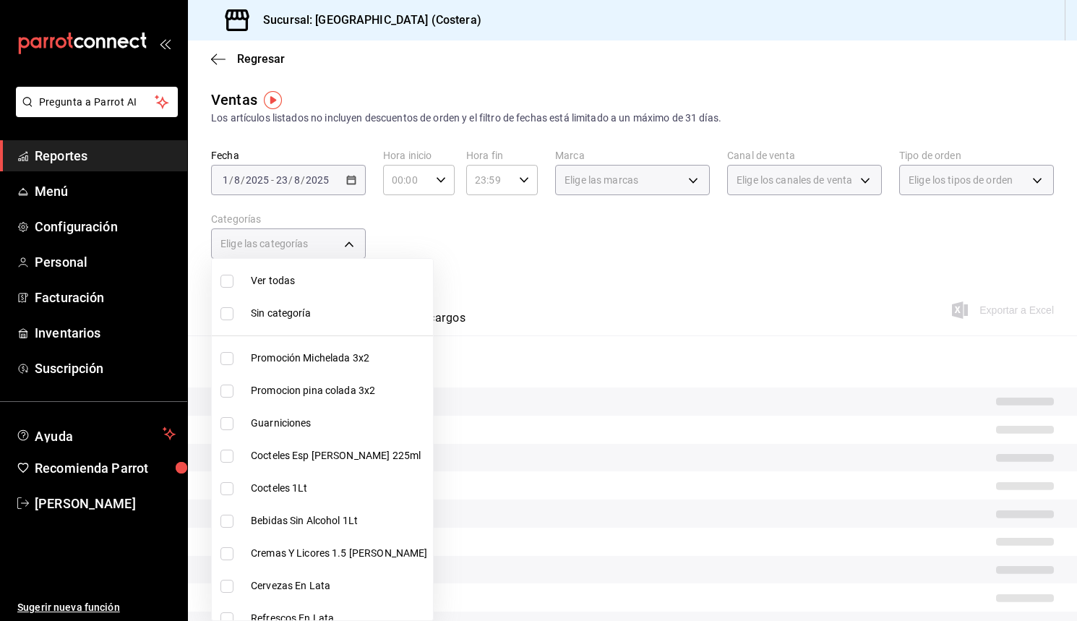
checkbox input "false"
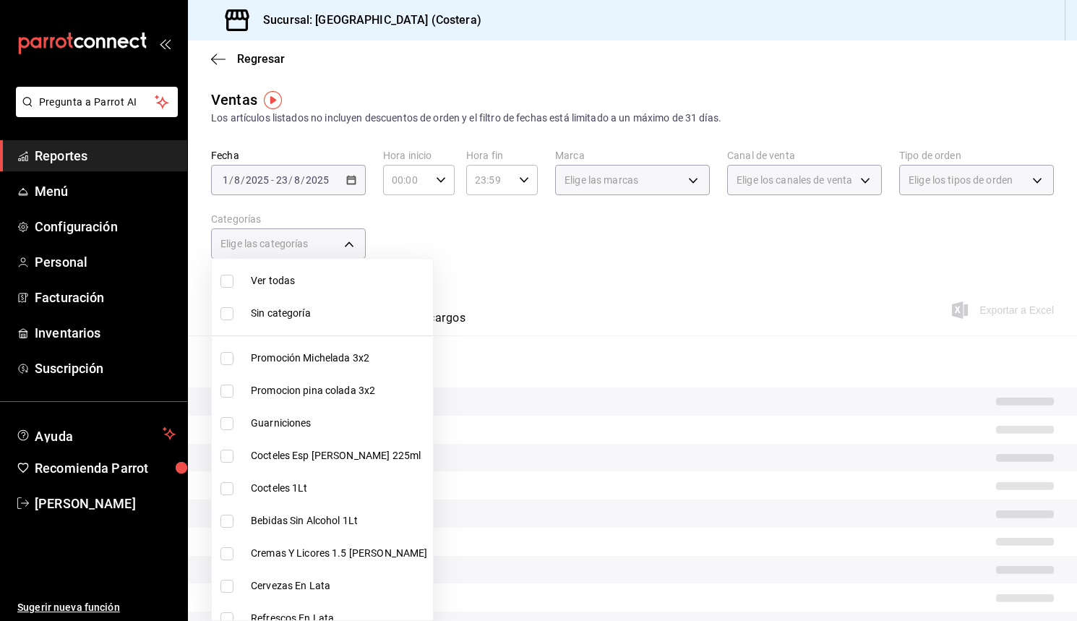
checkbox input "false"
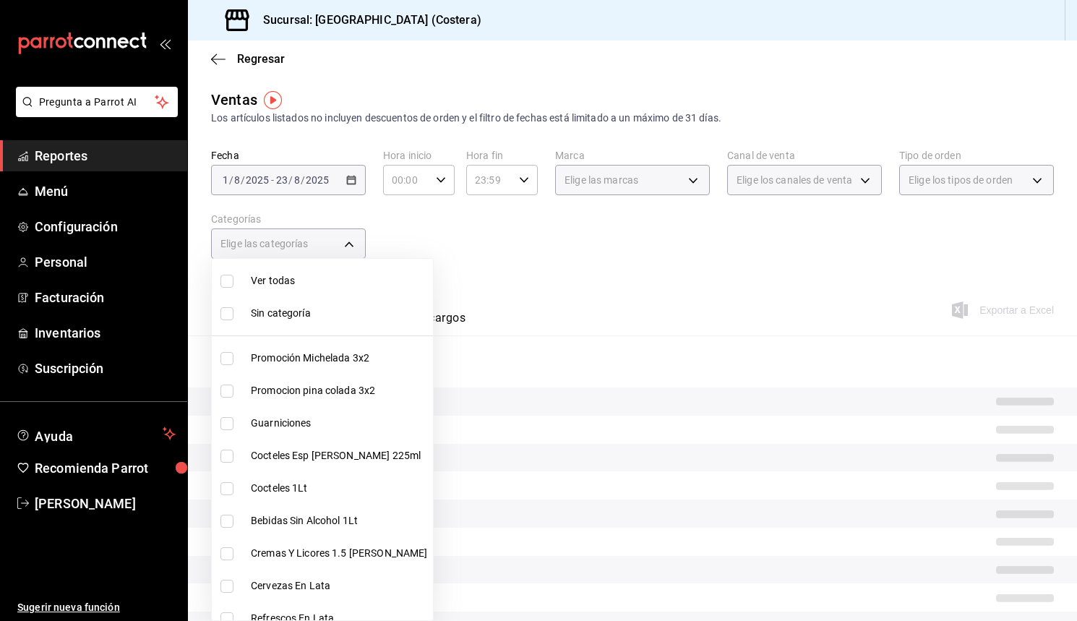
checkbox input "false"
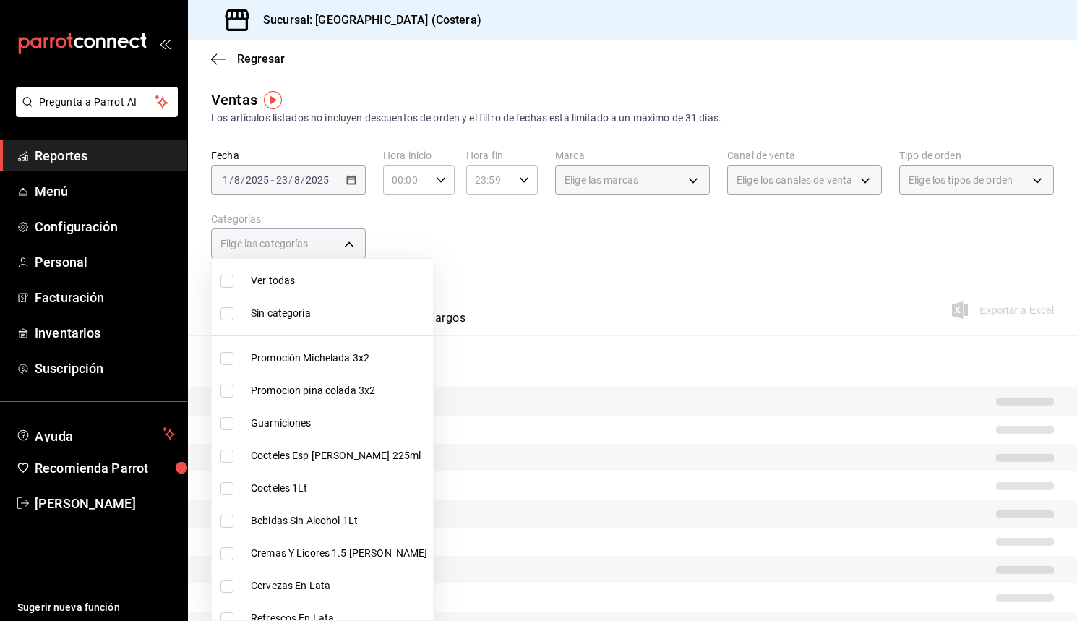
checkbox input "false"
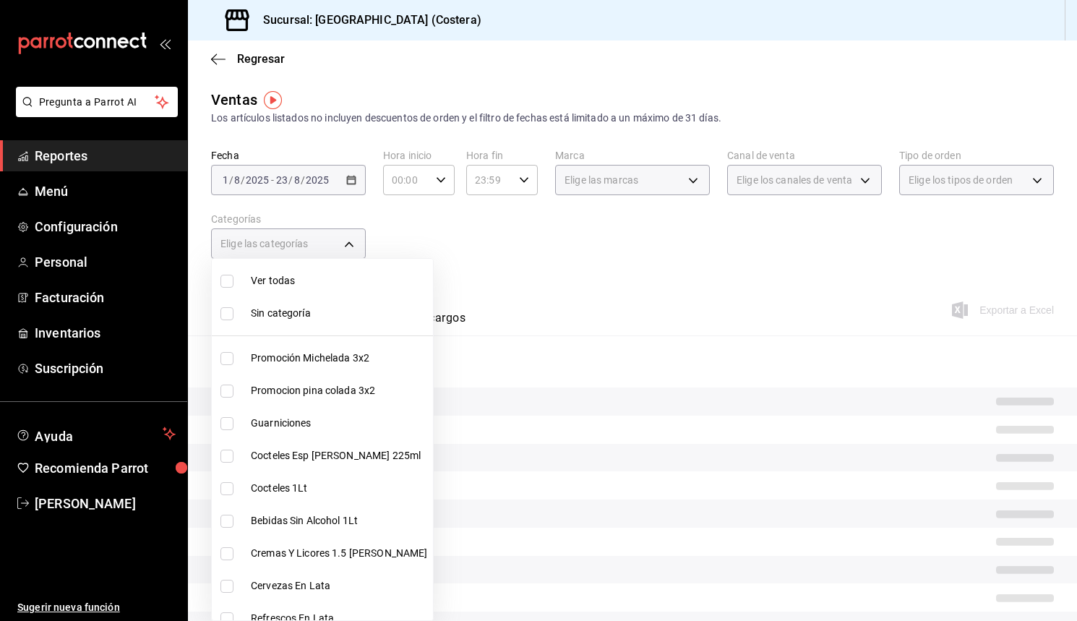
checkbox input "false"
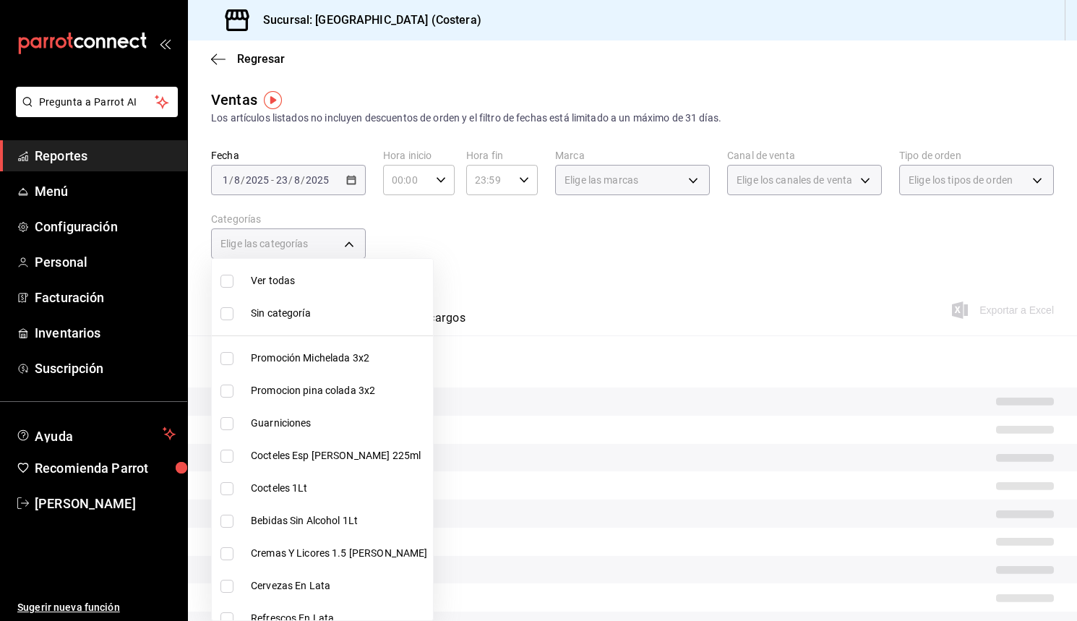
checkbox input "false"
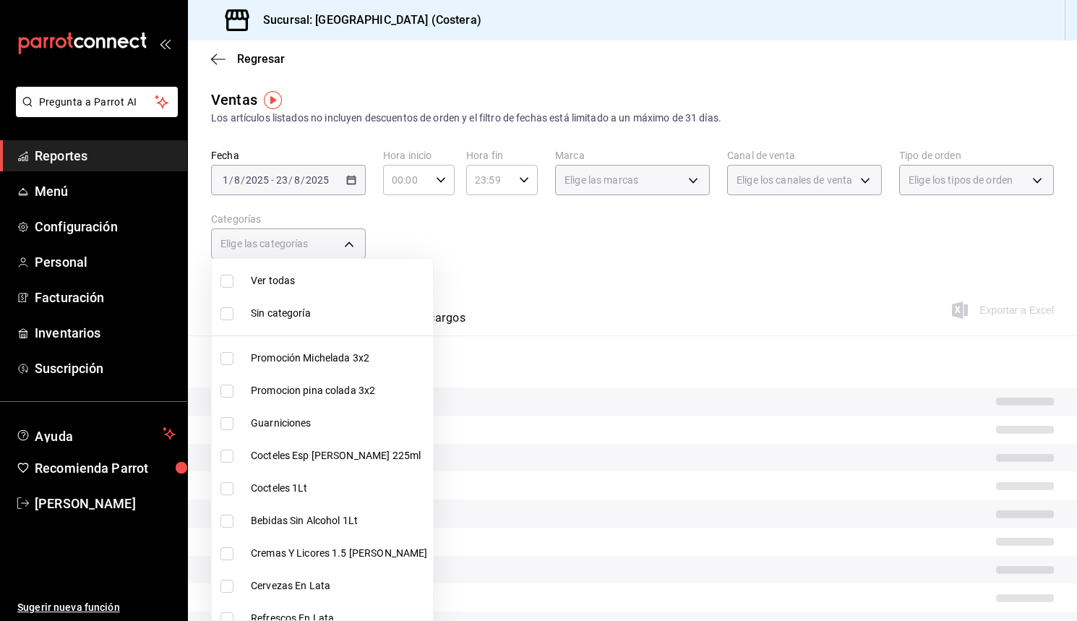
checkbox input "false"
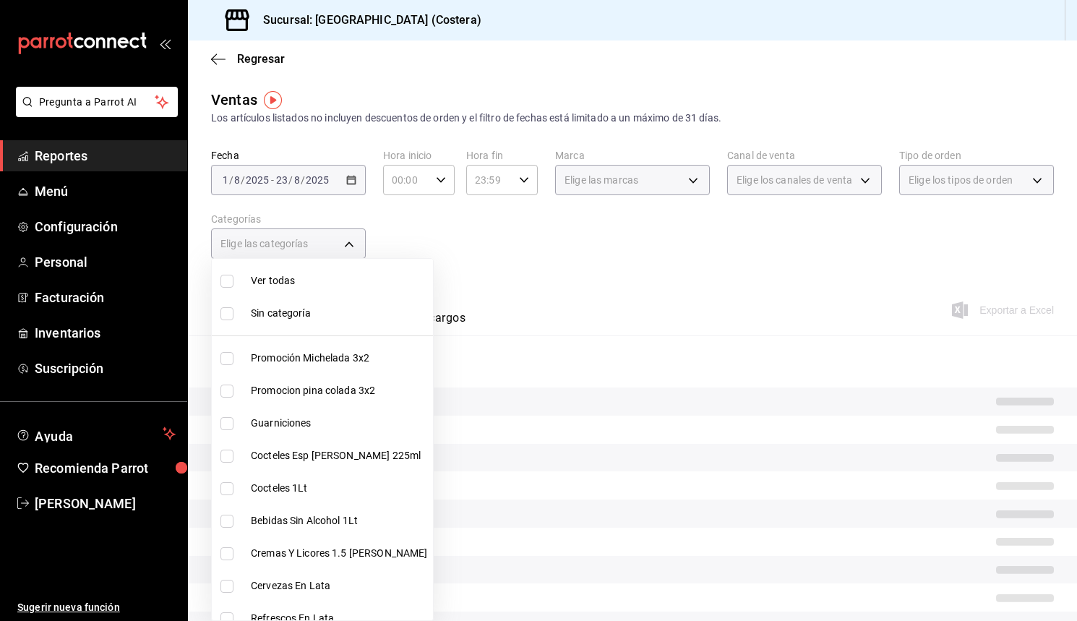
checkbox input "false"
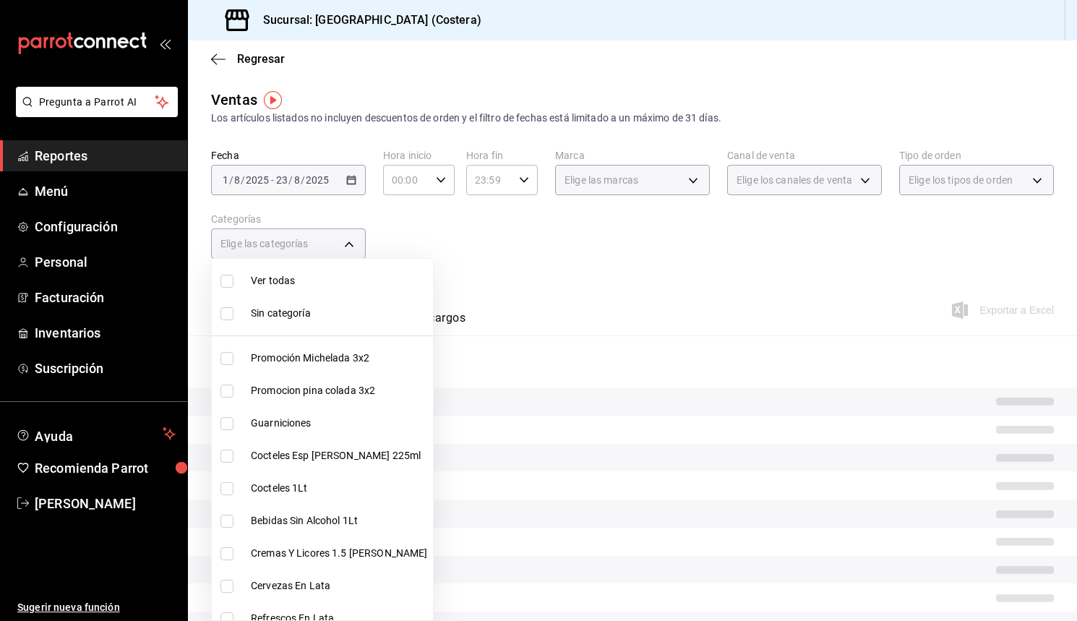
checkbox input "false"
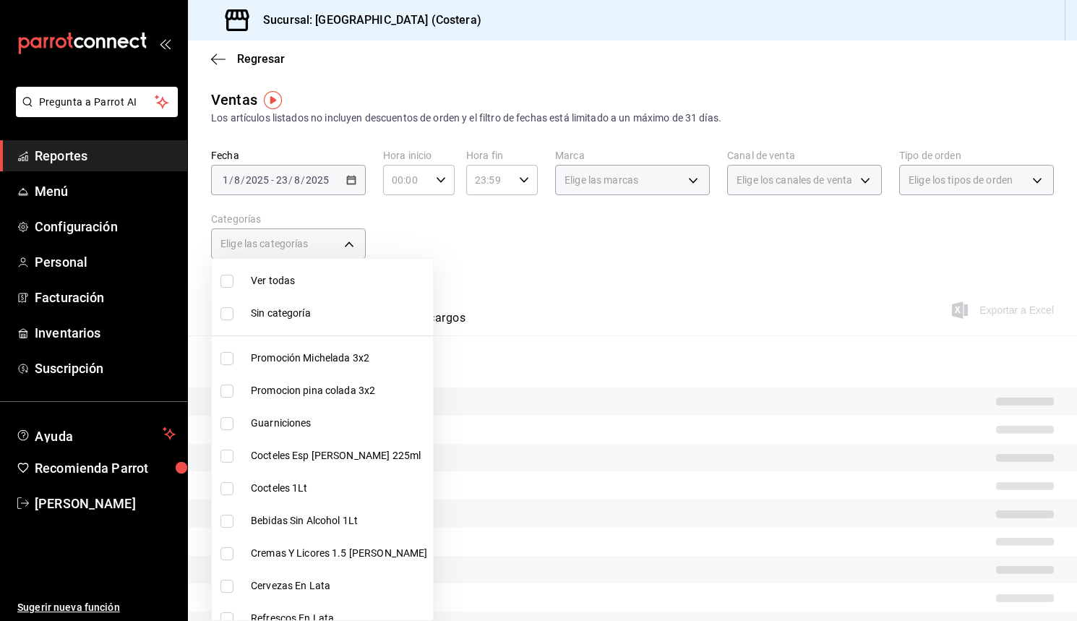
checkbox input "false"
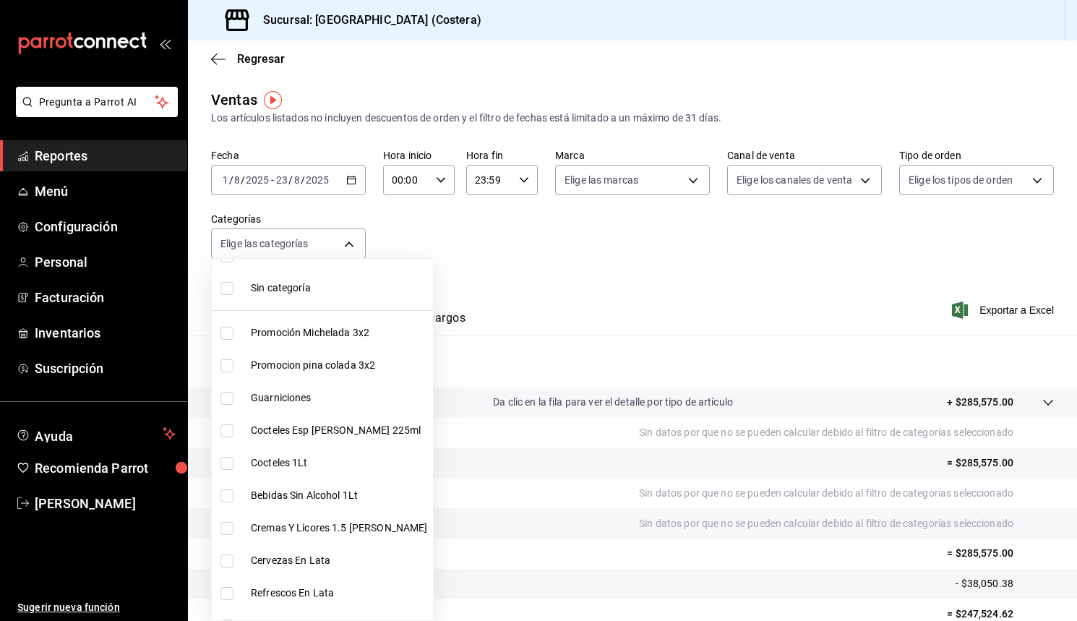
scroll to position [27, 0]
click at [231, 329] on input "checkbox" at bounding box center [226, 331] width 13 height 13
checkbox input "true"
type input "f9973abf-4d50-430f-a3a0-1be1e9b440c3"
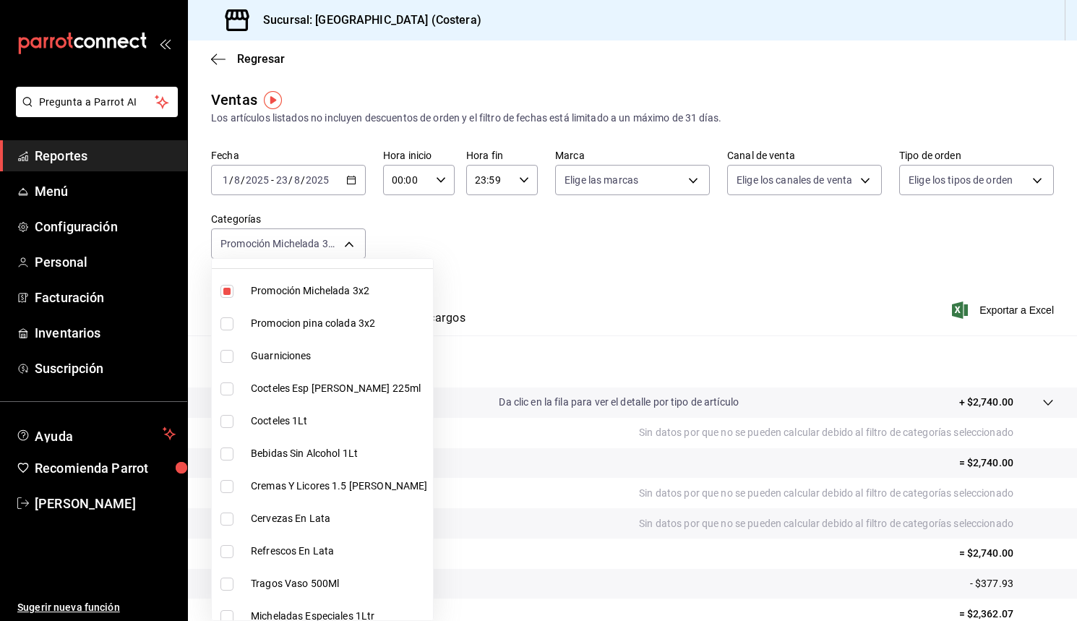
click at [228, 326] on input "checkbox" at bounding box center [226, 323] width 13 height 13
checkbox input "true"
type input "f9973abf-4d50-430f-a3a0-1be1e9b440c3,4500806b-e482-404f-ace7-b7714d25f1ae"
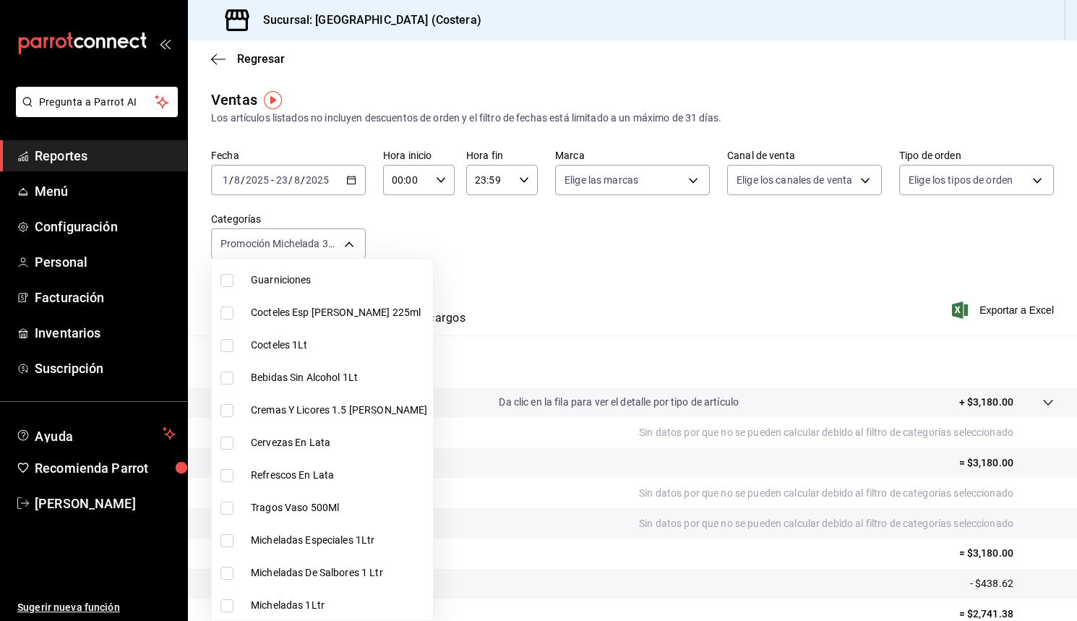
scroll to position [142, 0]
click at [228, 314] on input "checkbox" at bounding box center [226, 314] width 13 height 13
checkbox input "true"
type input "f9973abf-4d50-430f-a3a0-1be1e9b440c3,4500806b-e482-404f-ace7-b7714d25f1ae,7e7b7…"
click at [231, 351] on input "checkbox" at bounding box center [226, 346] width 13 height 13
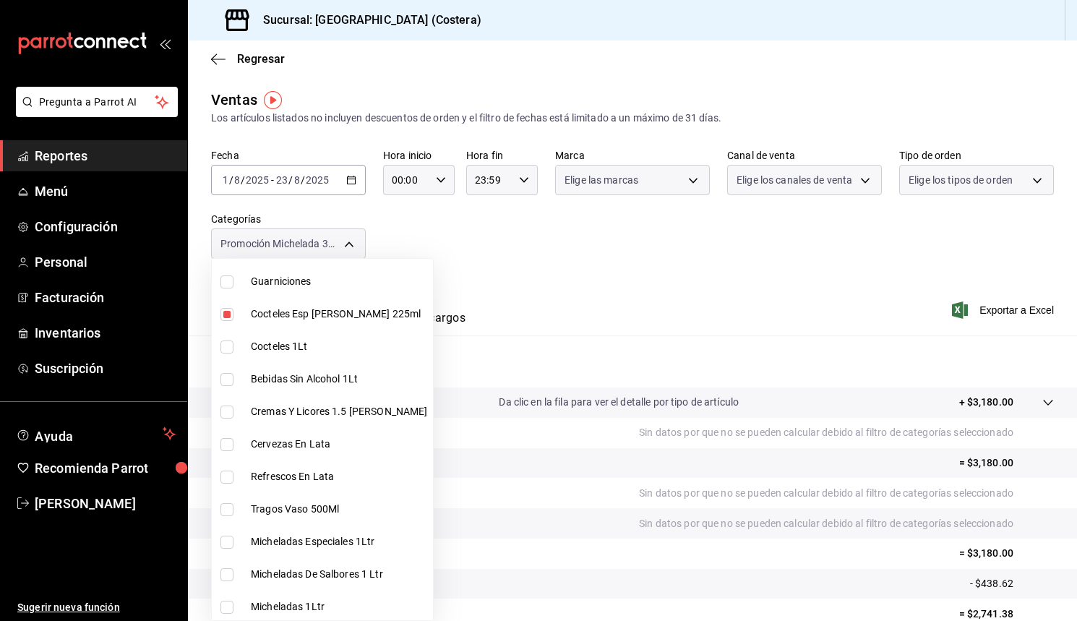
checkbox input "true"
type input "f9973abf-4d50-430f-a3a0-1be1e9b440c3,4500806b-e482-404f-ace7-b7714d25f1ae,7e7b7…"
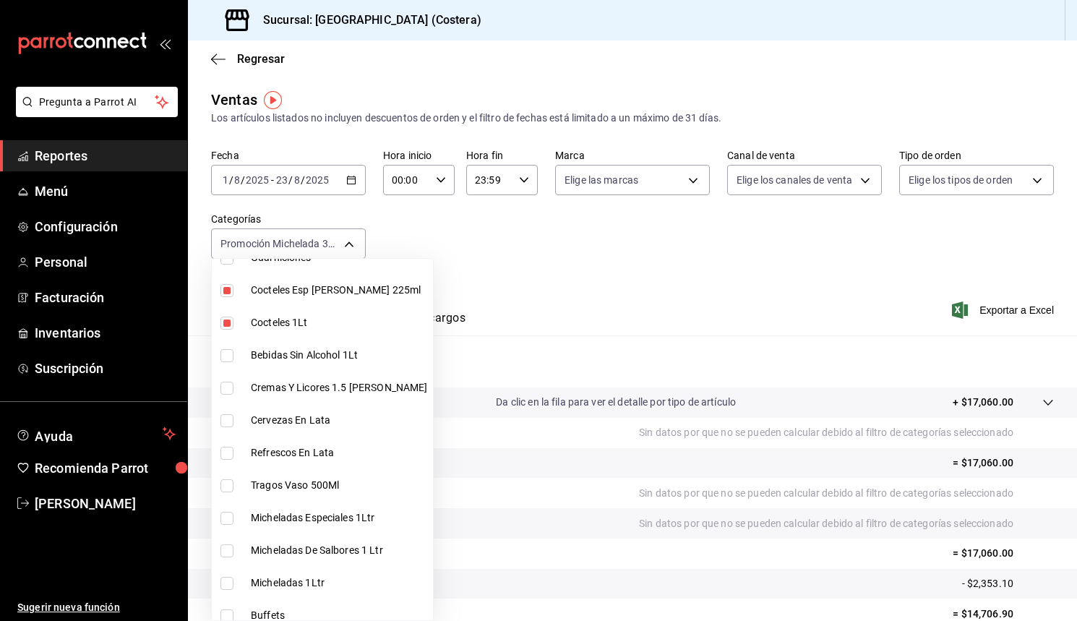
click at [228, 358] on input "checkbox" at bounding box center [226, 355] width 13 height 13
checkbox input "true"
type input "f9973abf-4d50-430f-a3a0-1be1e9b440c3,4500806b-e482-404f-ace7-b7714d25f1ae,7e7b7…"
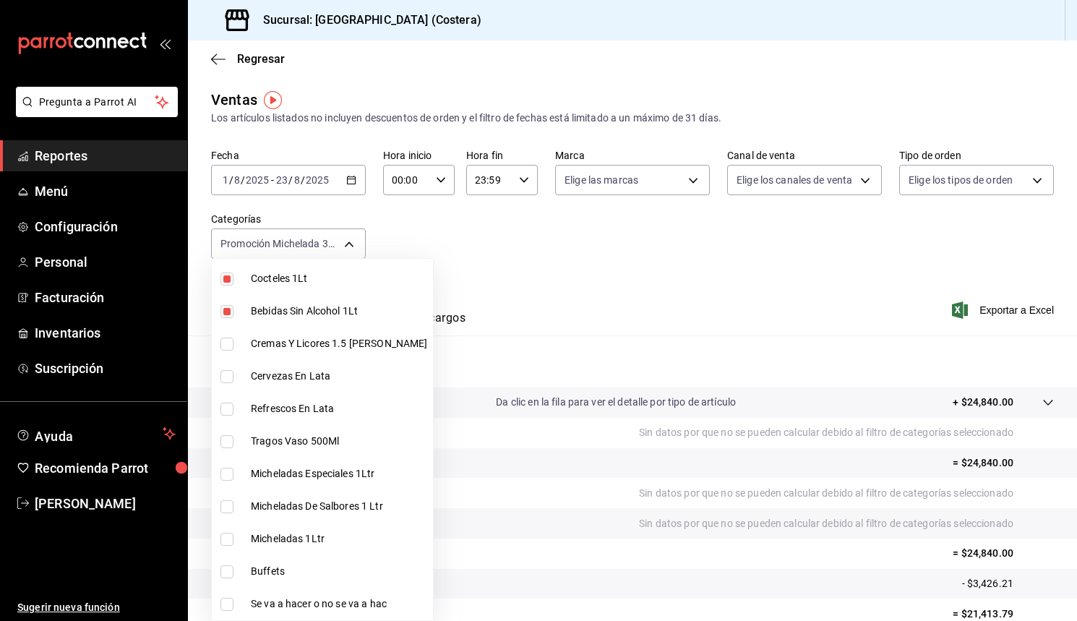
scroll to position [207, 0]
click at [228, 352] on input "checkbox" at bounding box center [226, 346] width 13 height 13
checkbox input "true"
type input "f9973abf-4d50-430f-a3a0-1be1e9b440c3,4500806b-e482-404f-ace7-b7714d25f1ae,7e7b7…"
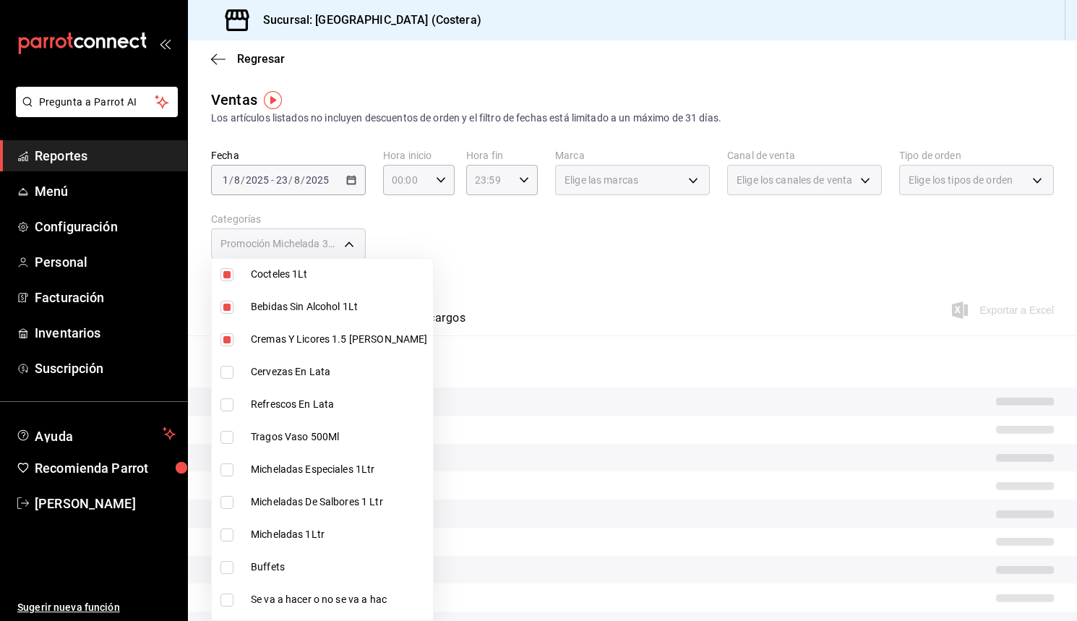
click at [228, 378] on input "checkbox" at bounding box center [226, 372] width 13 height 13
checkbox input "true"
type input "f9973abf-4d50-430f-a3a0-1be1e9b440c3,4500806b-e482-404f-ace7-b7714d25f1ae,7e7b7…"
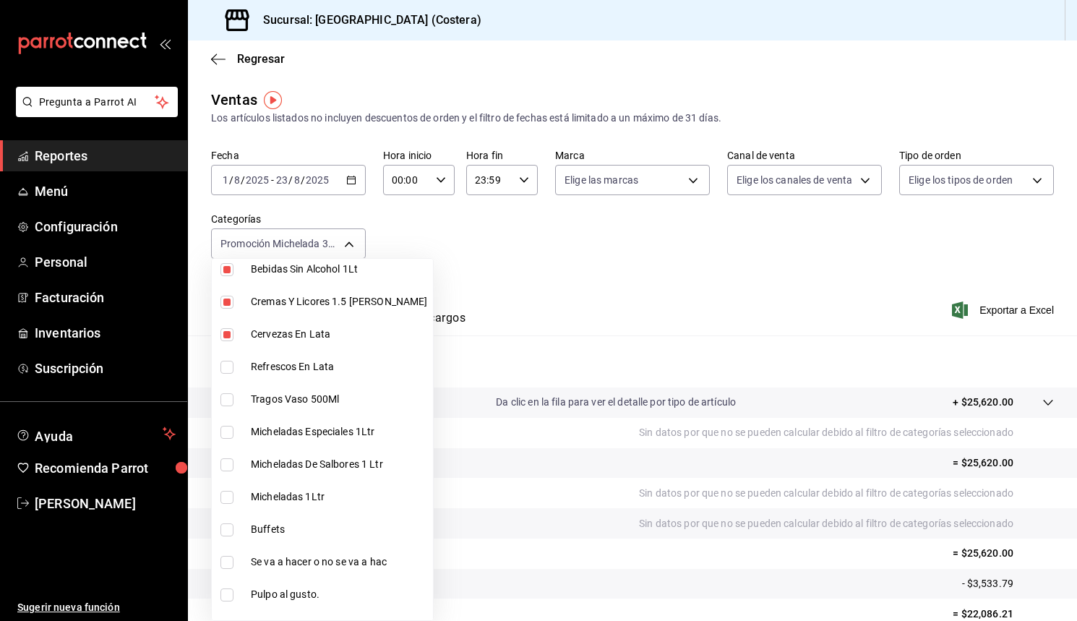
click at [230, 367] on input "checkbox" at bounding box center [226, 367] width 13 height 13
checkbox input "true"
type input "f9973abf-4d50-430f-a3a0-1be1e9b440c3,4500806b-e482-404f-ace7-b7714d25f1ae,7e7b7…"
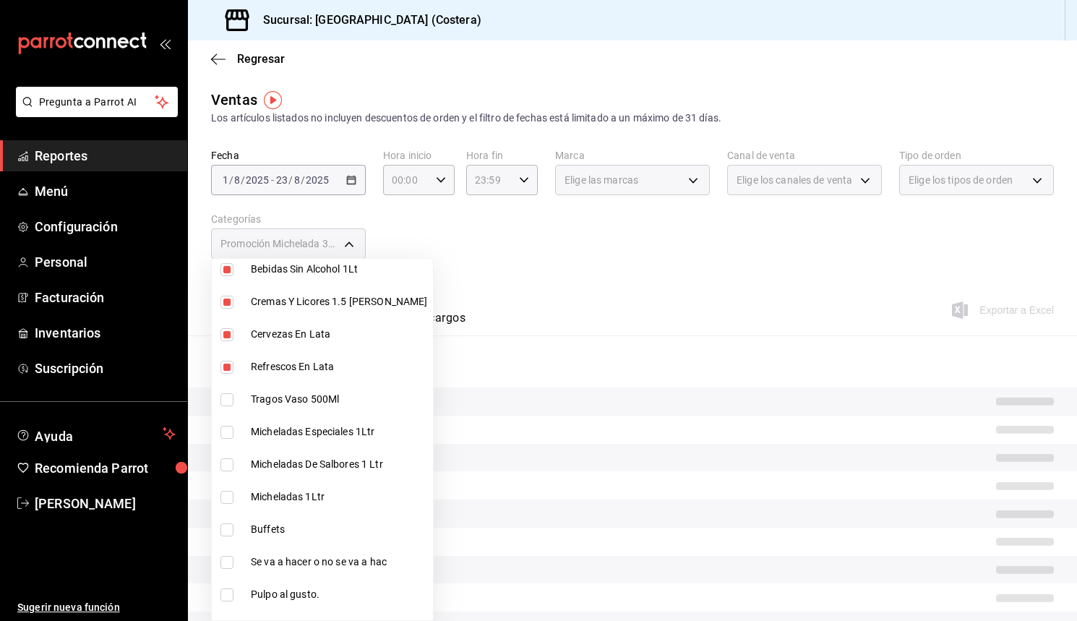
click at [229, 400] on input "checkbox" at bounding box center [226, 399] width 13 height 13
checkbox input "true"
type input "f9973abf-4d50-430f-a3a0-1be1e9b440c3,4500806b-e482-404f-ace7-b7714d25f1ae,7e7b7…"
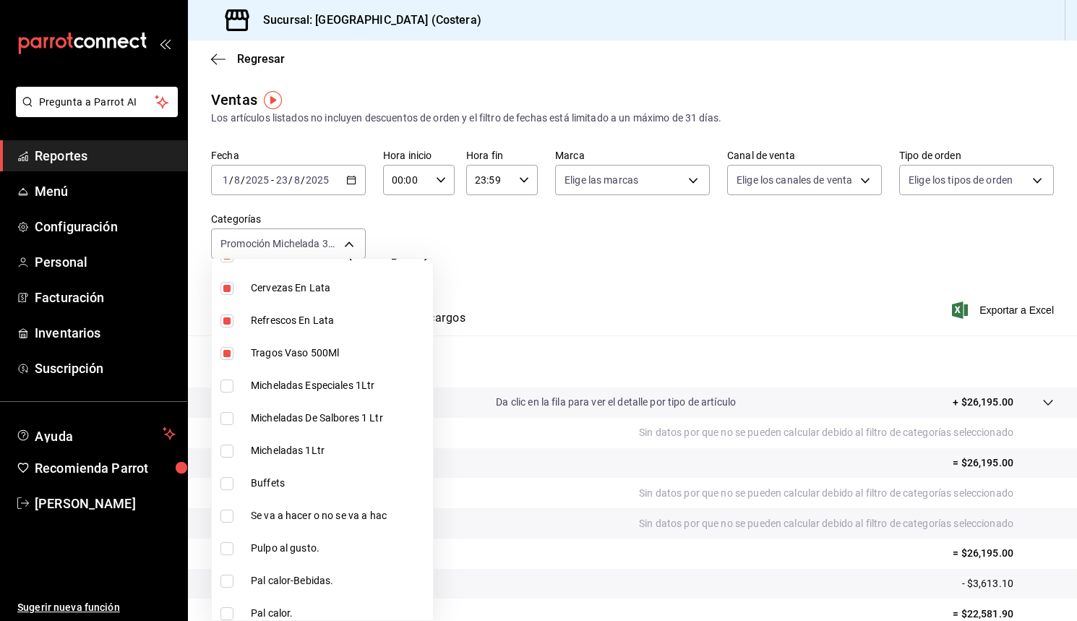
click at [230, 391] on input "checkbox" at bounding box center [226, 385] width 13 height 13
checkbox input "true"
type input "f9973abf-4d50-430f-a3a0-1be1e9b440c3,4500806b-e482-404f-ace7-b7714d25f1ae,7e7b7…"
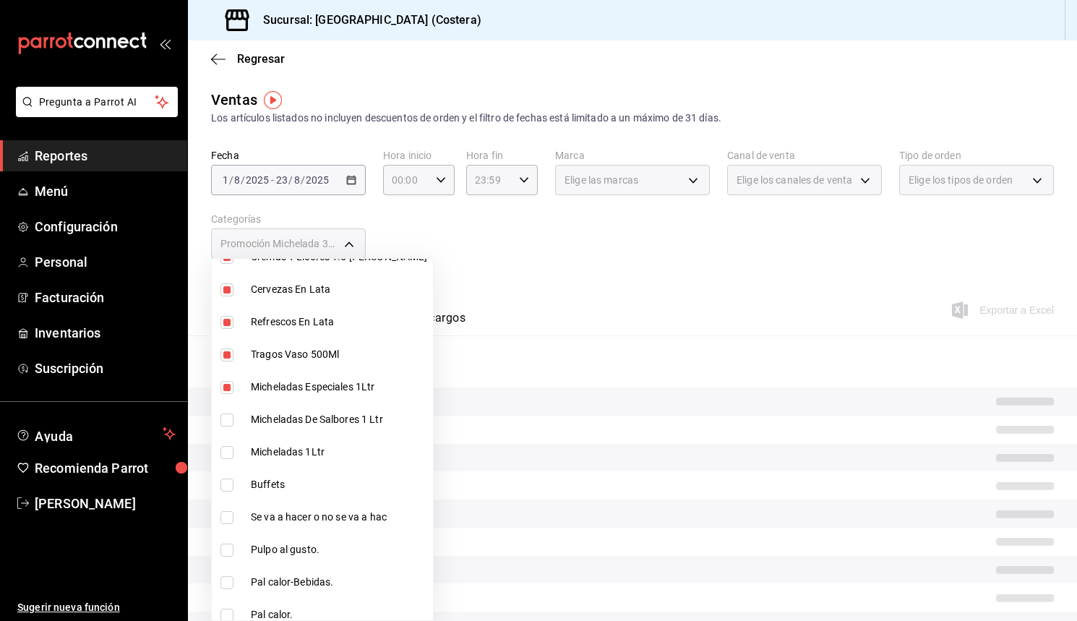
click at [226, 421] on input "checkbox" at bounding box center [226, 419] width 13 height 13
checkbox input "true"
type input "f9973abf-4d50-430f-a3a0-1be1e9b440c3,4500806b-e482-404f-ace7-b7714d25f1ae,7e7b7…"
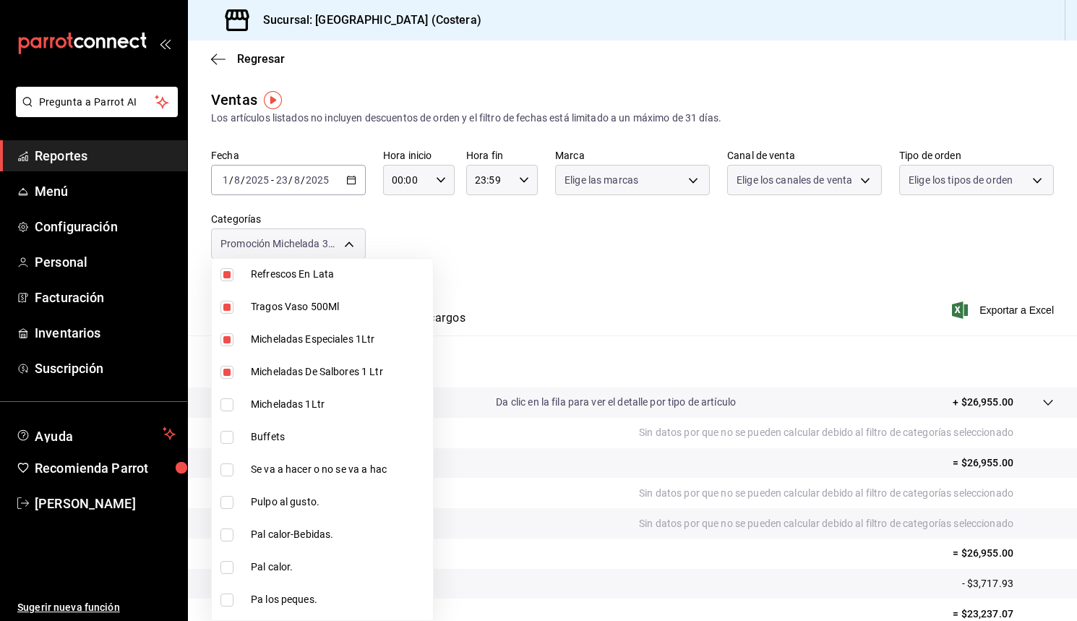
click at [227, 407] on input "checkbox" at bounding box center [226, 404] width 13 height 13
checkbox input "true"
type input "f9973abf-4d50-430f-a3a0-1be1e9b440c3,4500806b-e482-404f-ace7-b7714d25f1ae,7e7b7…"
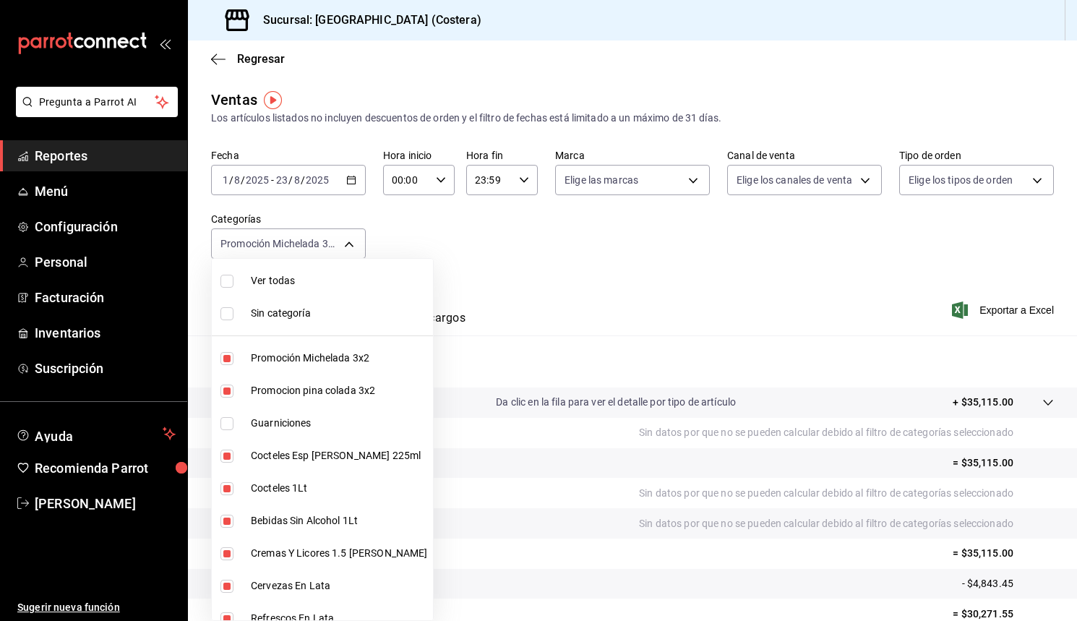
click at [487, 267] on div at bounding box center [538, 310] width 1077 height 621
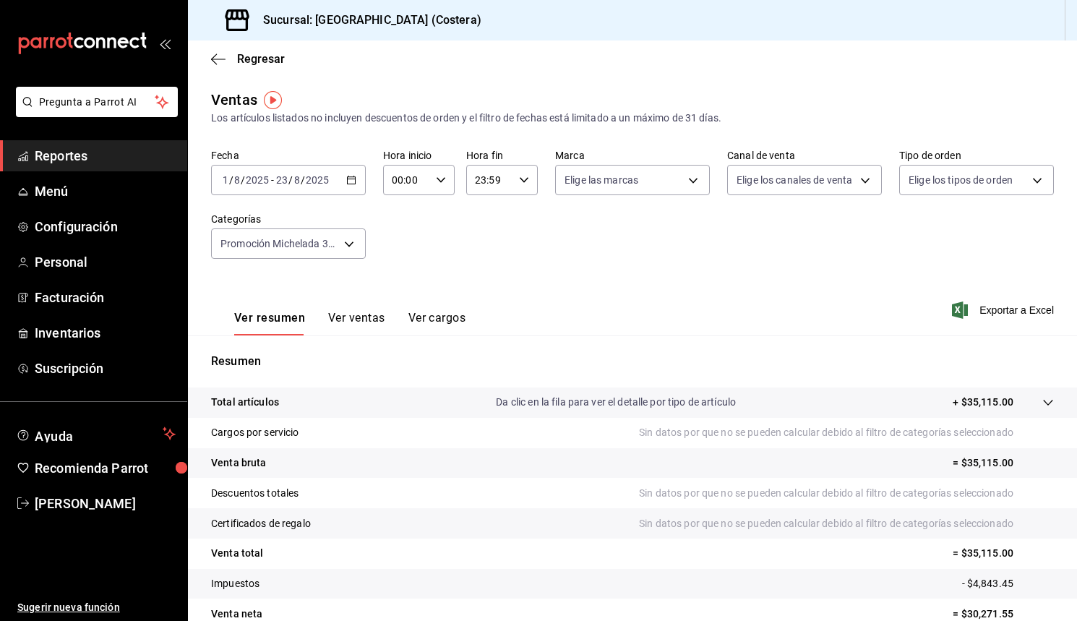
click at [467, 35] on div "Sucursal: [GEOGRAPHIC_DATA] (Costera)" at bounding box center [632, 20] width 889 height 40
